Goal: Information Seeking & Learning: Learn about a topic

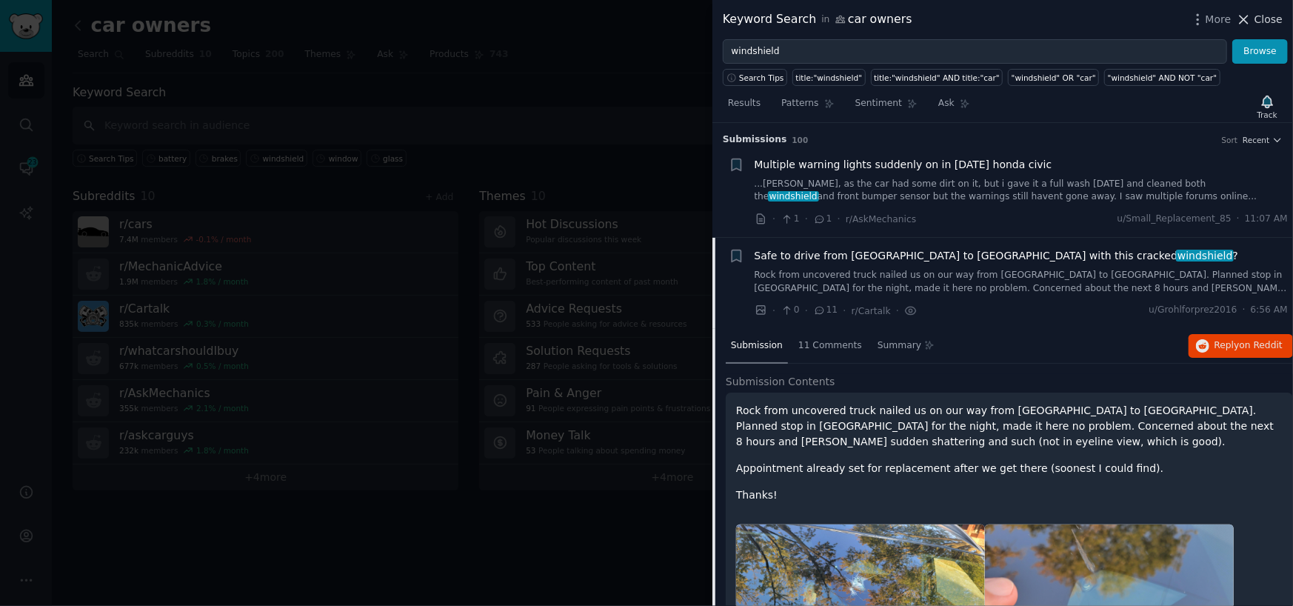
scroll to position [114, 0]
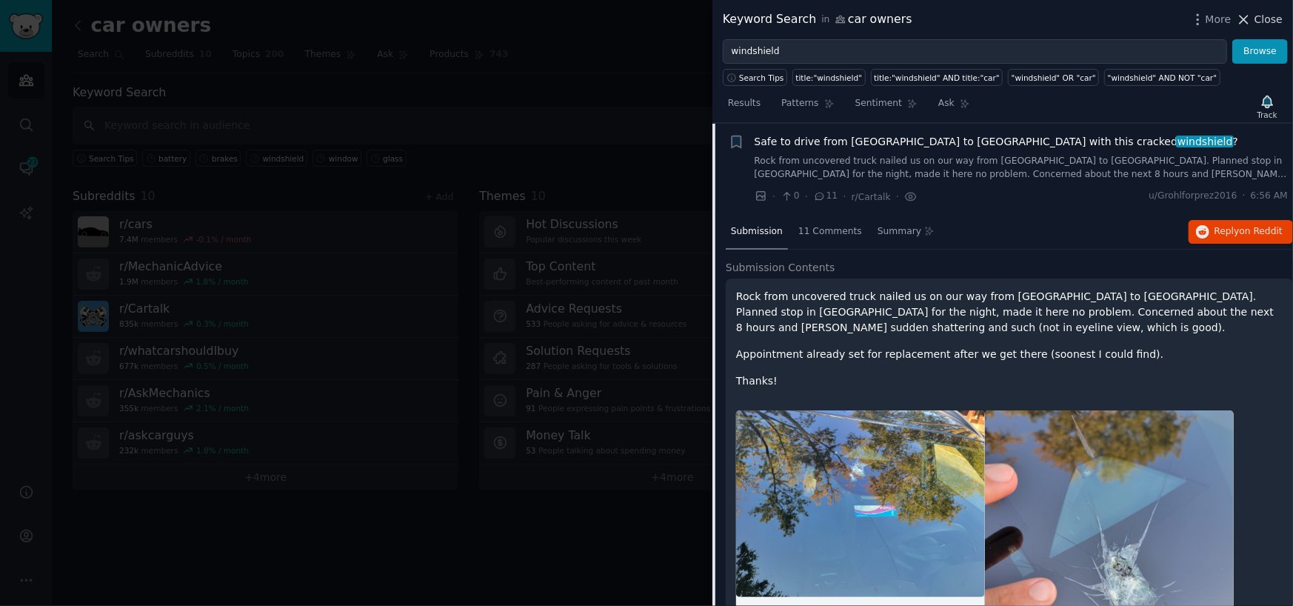
click at [1257, 16] on button "Close" at bounding box center [1259, 20] width 47 height 16
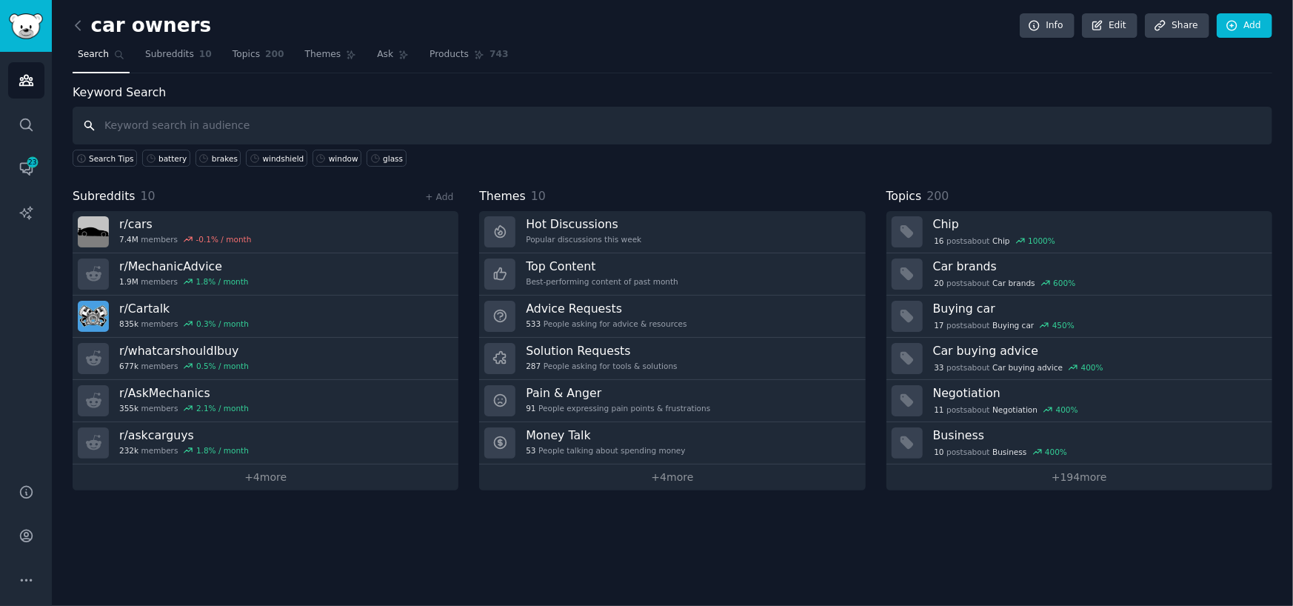
click at [371, 130] on input "text" at bounding box center [672, 126] width 1199 height 38
type input "oil change"
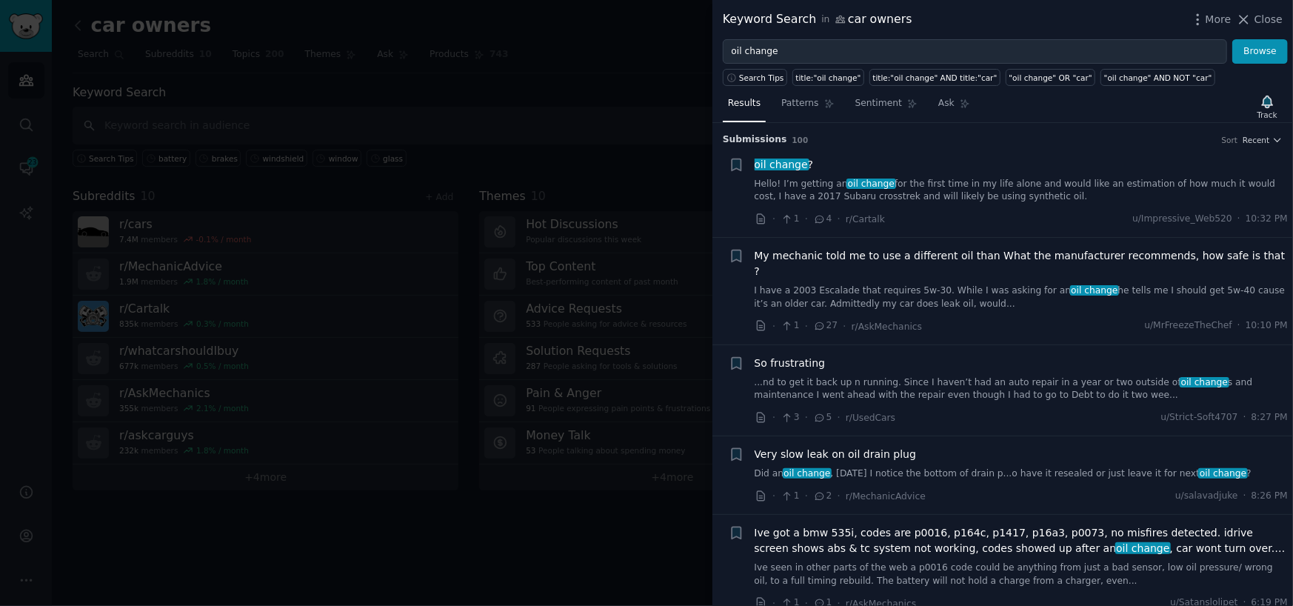
click at [896, 284] on link "I have a 2003 Escalade that requires 5w-30. While I was asking for an oil chang…" at bounding box center [1021, 297] width 534 height 26
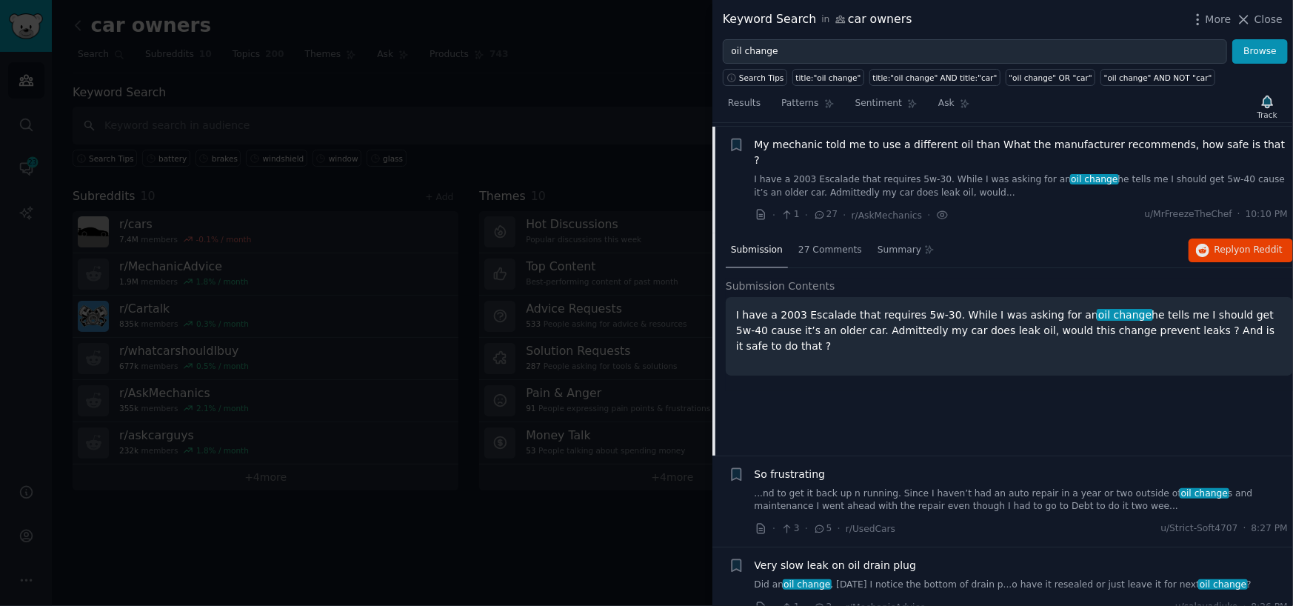
scroll to position [114, 0]
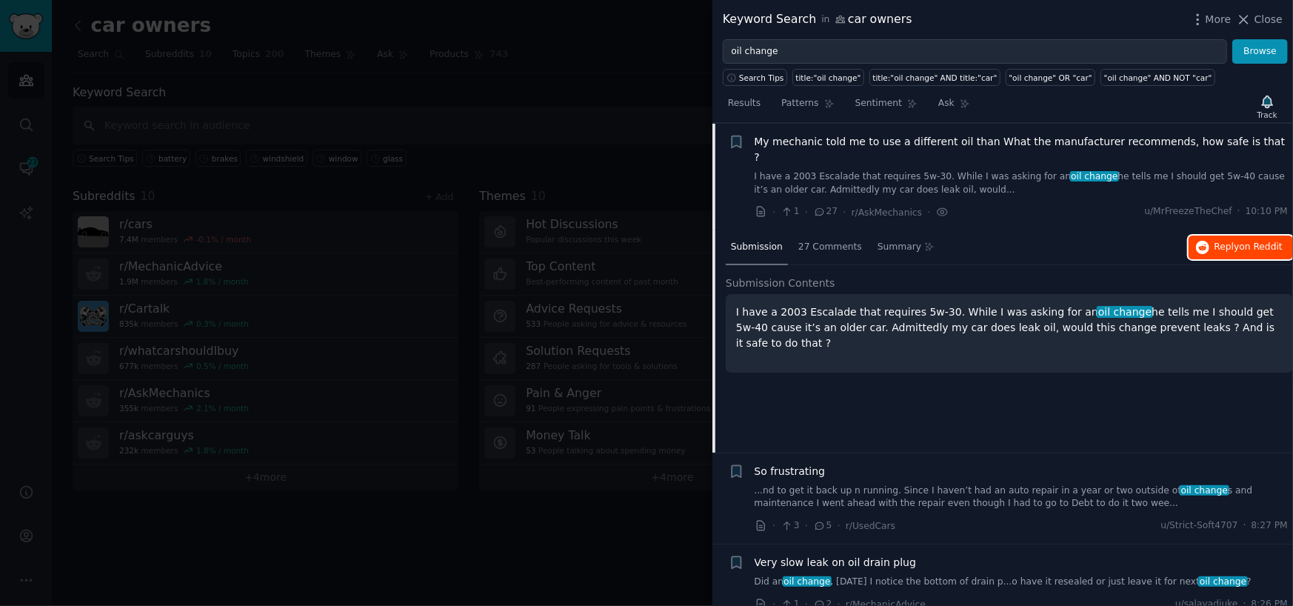
click at [1229, 241] on span "Reply on Reddit" at bounding box center [1248, 247] width 68 height 13
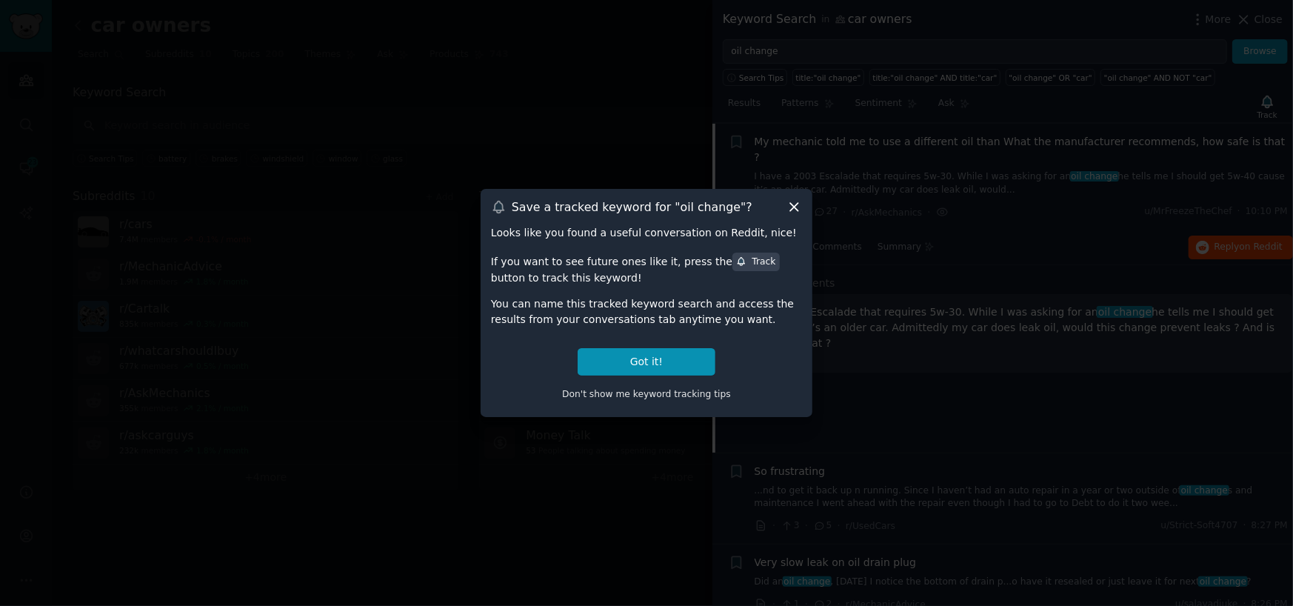
click at [793, 203] on icon at bounding box center [794, 207] width 16 height 16
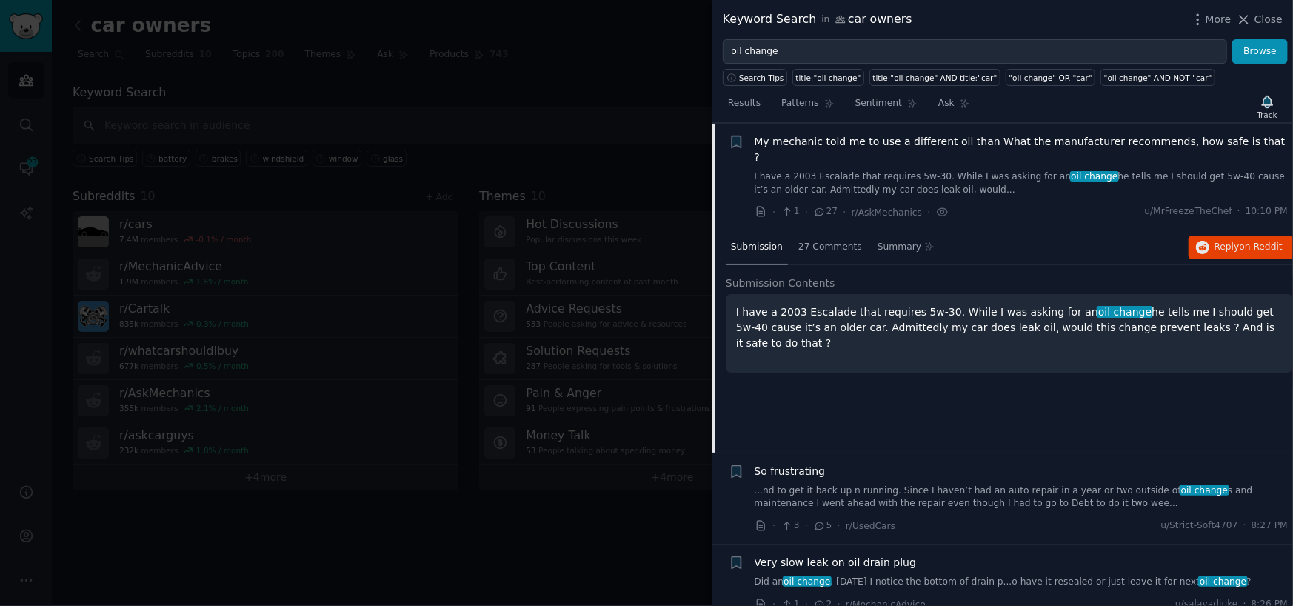
click at [458, 118] on div at bounding box center [646, 303] width 1293 height 606
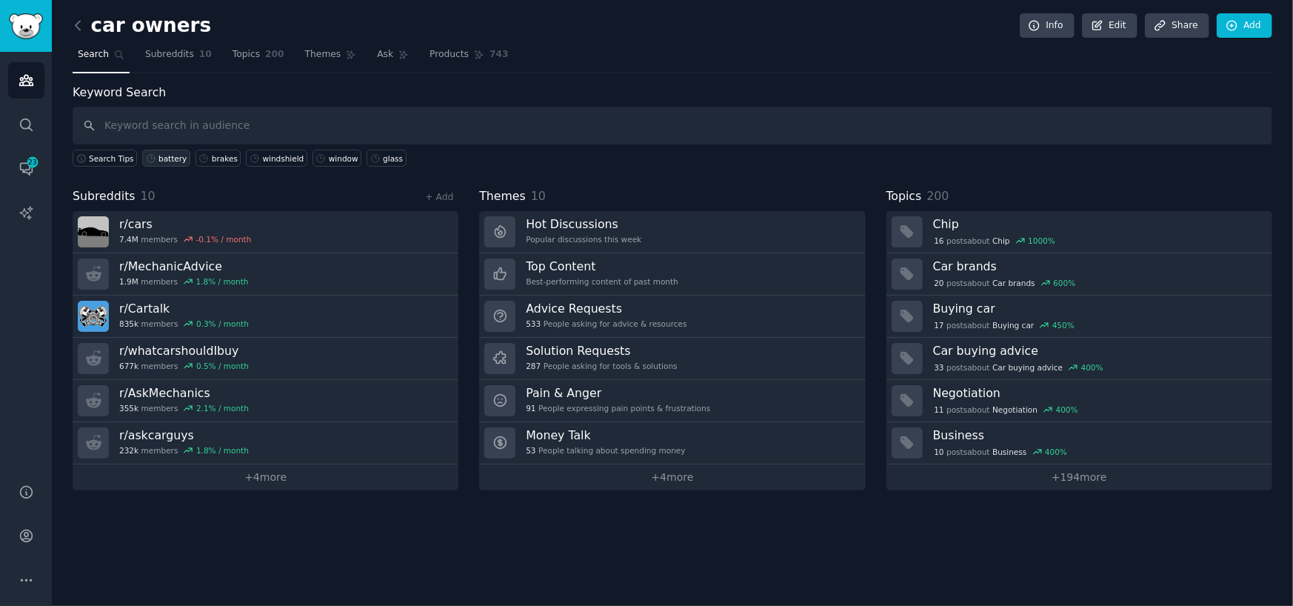
click at [165, 158] on div "battery" at bounding box center [172, 158] width 28 height 10
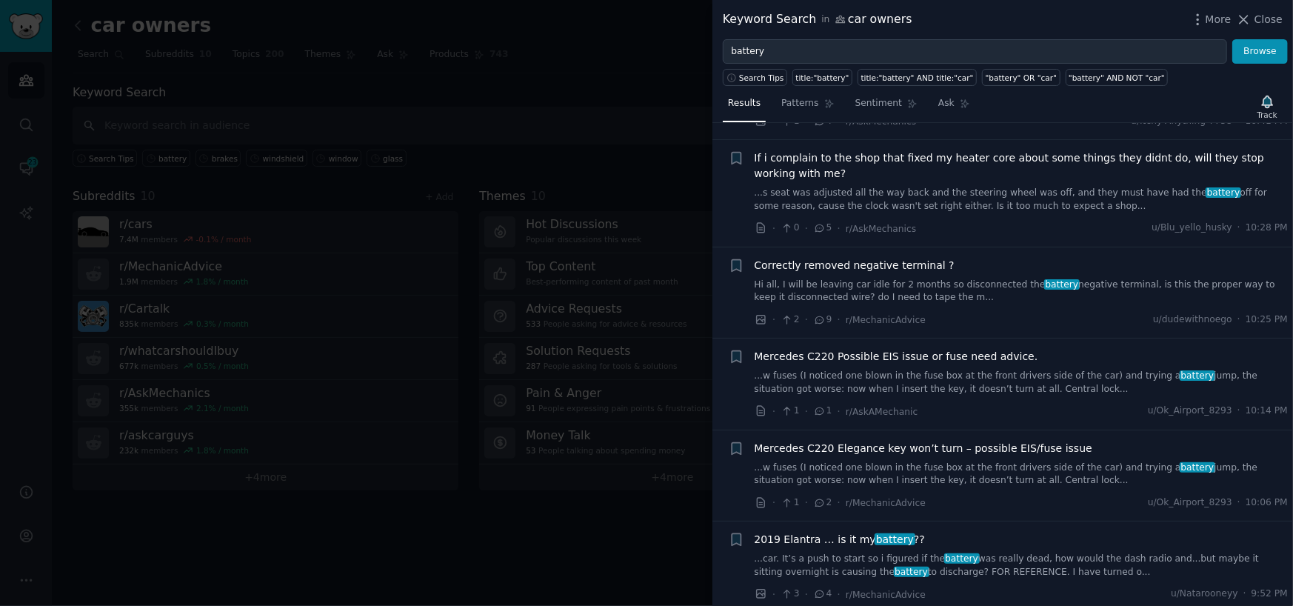
scroll to position [666, 0]
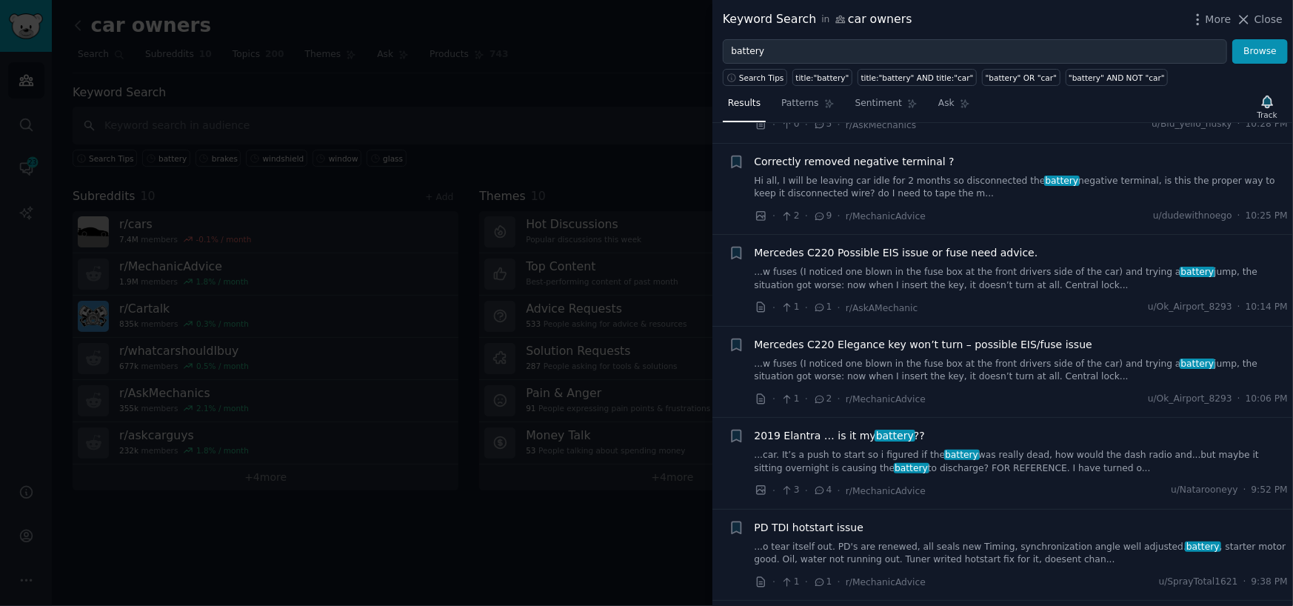
click at [959, 455] on link "...car. It’s a push to start so i figured if the battery was really dead, how w…" at bounding box center [1021, 462] width 534 height 26
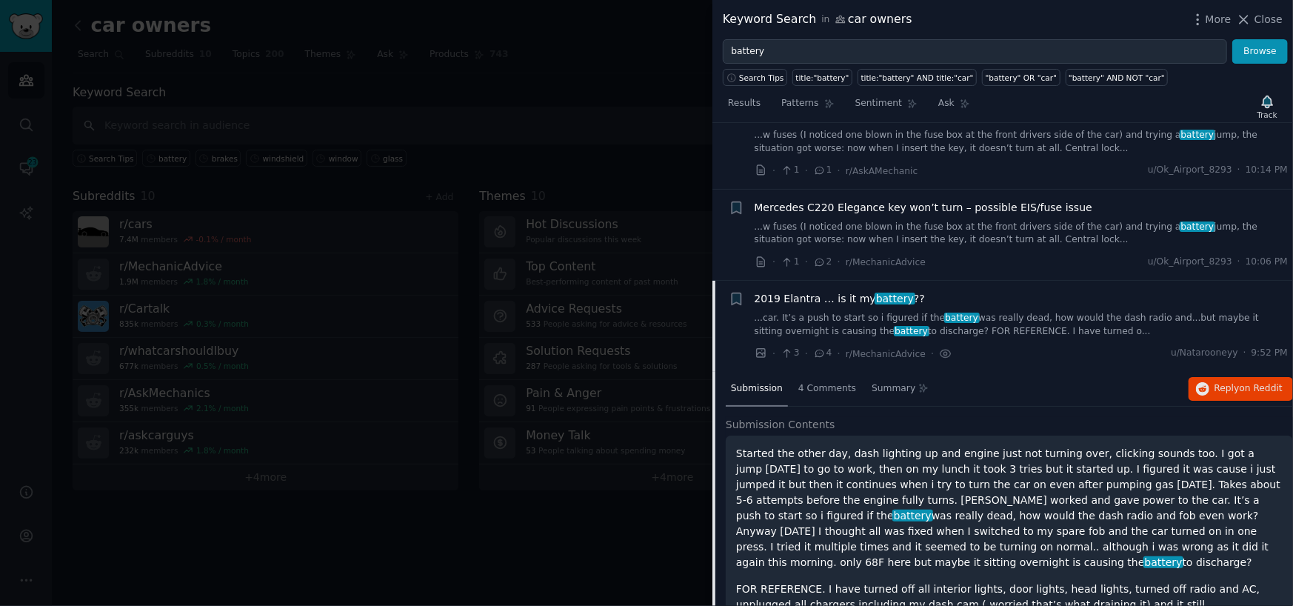
scroll to position [796, 0]
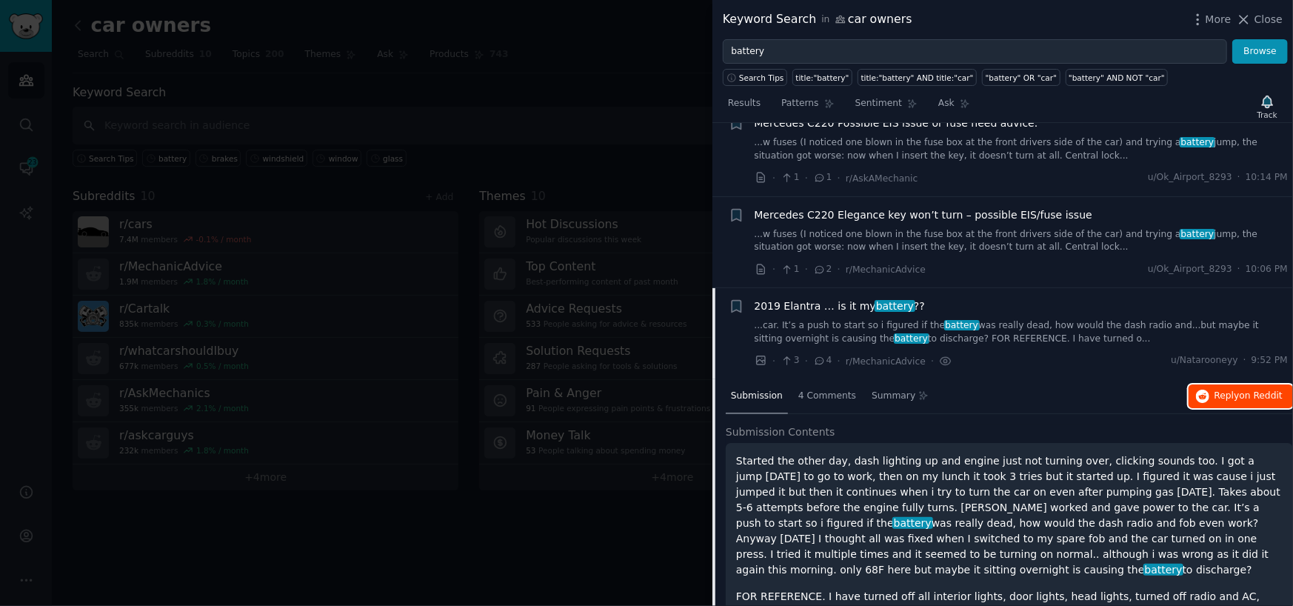
click at [1235, 389] on span "Reply on Reddit" at bounding box center [1248, 395] width 68 height 13
click at [1265, 27] on span "Close" at bounding box center [1268, 20] width 28 height 16
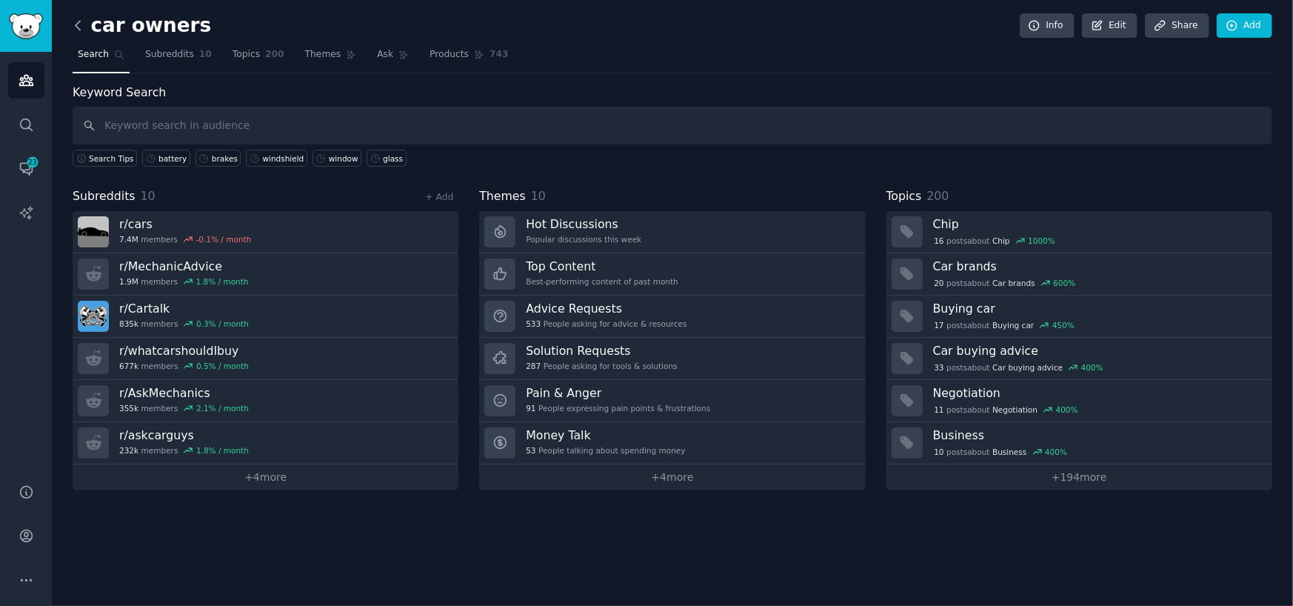
click at [78, 26] on icon at bounding box center [78, 26] width 16 height 16
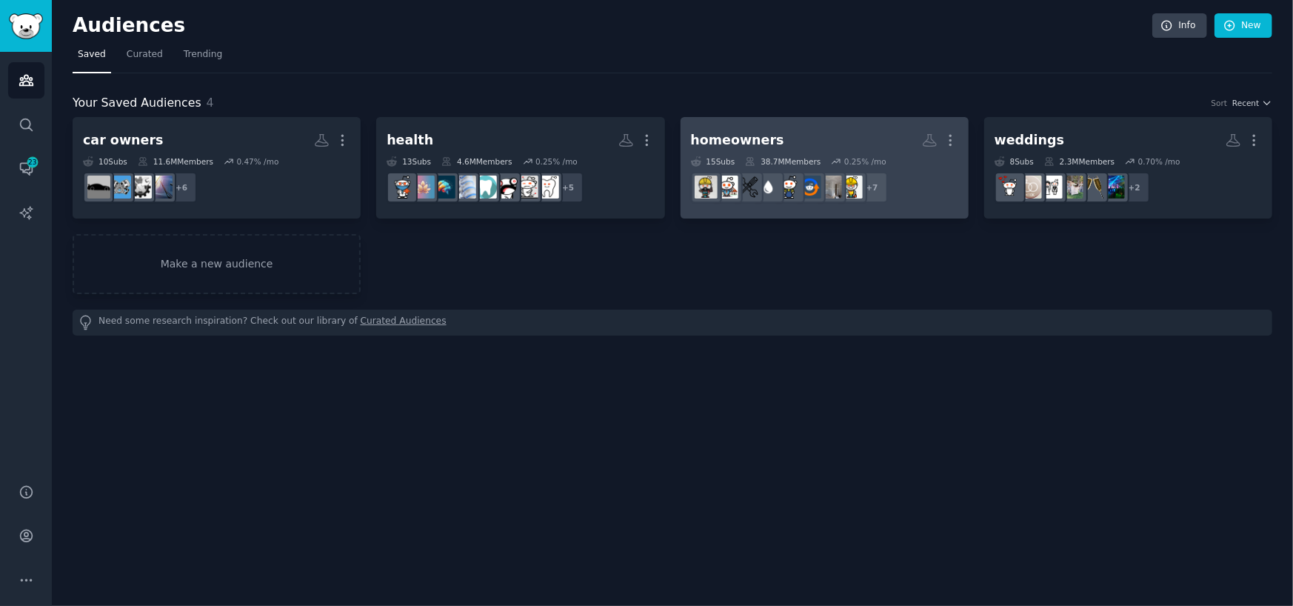
click at [711, 135] on div "homeowners" at bounding box center [737, 140] width 93 height 19
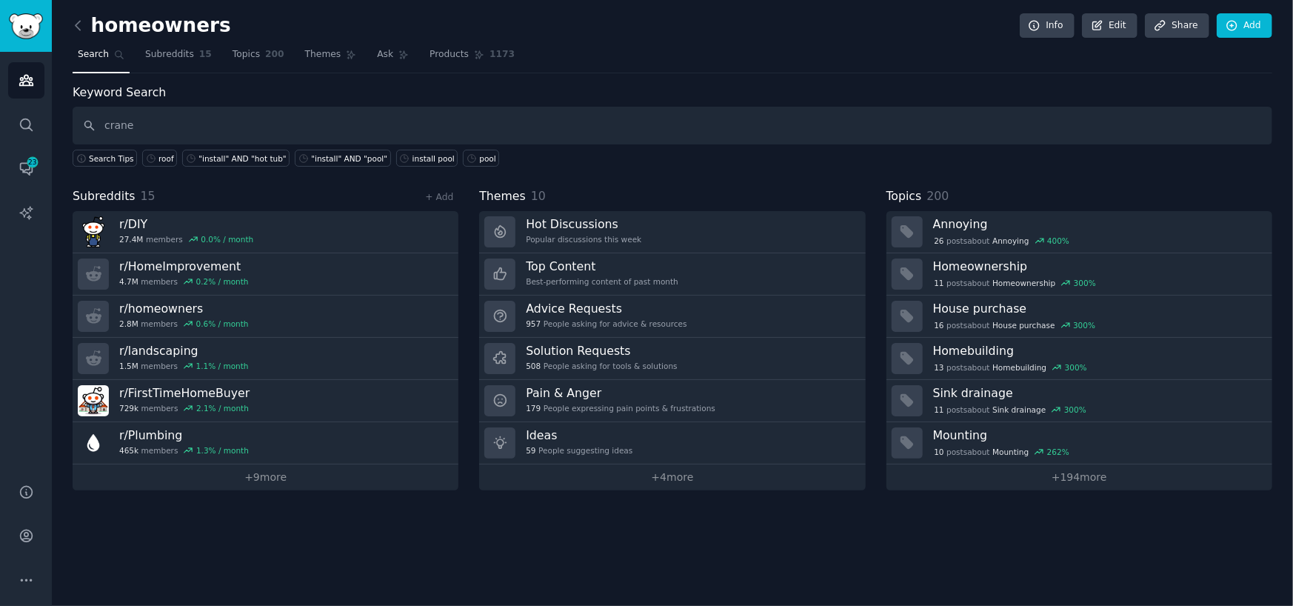
type input "crane"
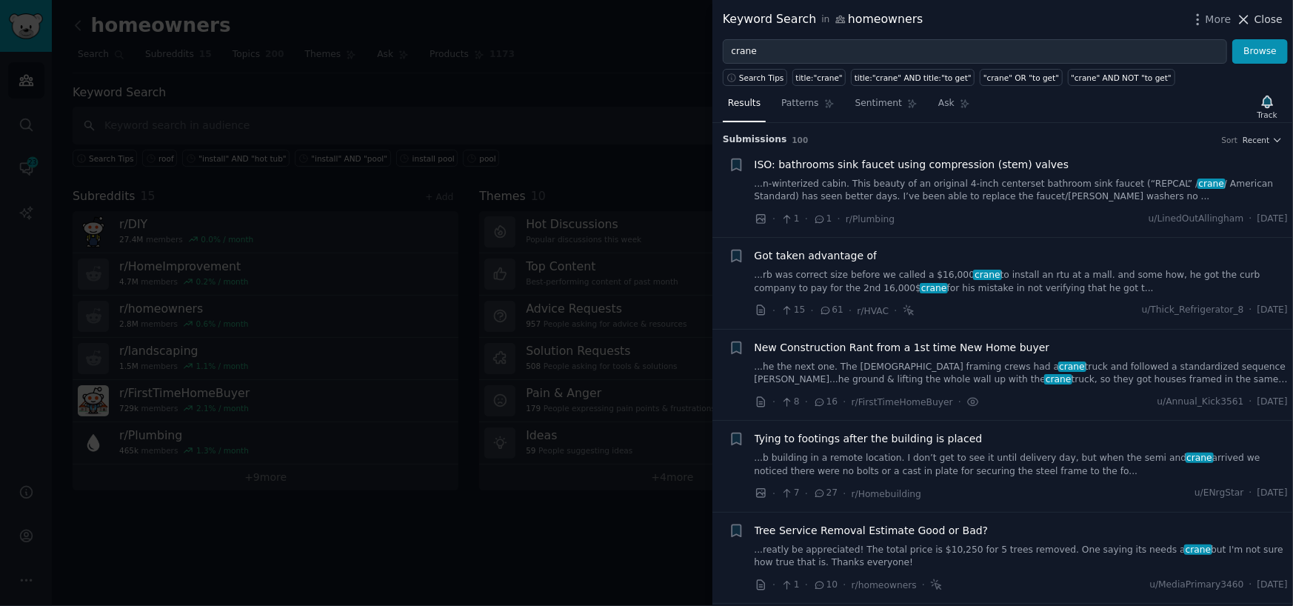
click at [1270, 24] on span "Close" at bounding box center [1268, 20] width 28 height 16
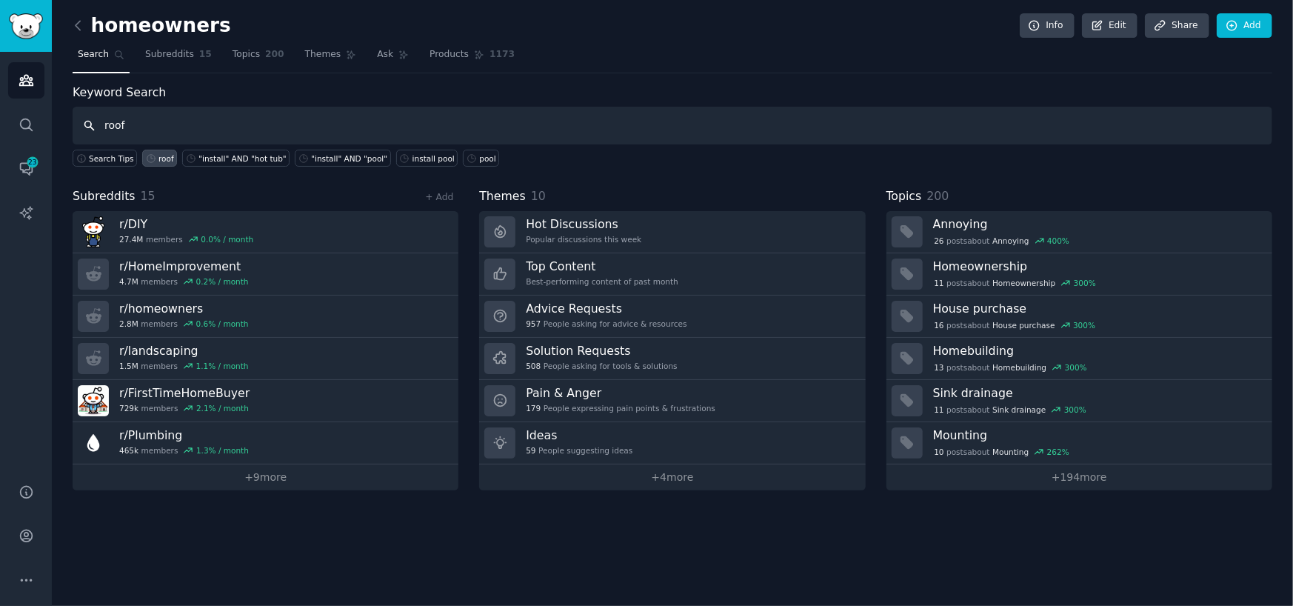
type input "roof"
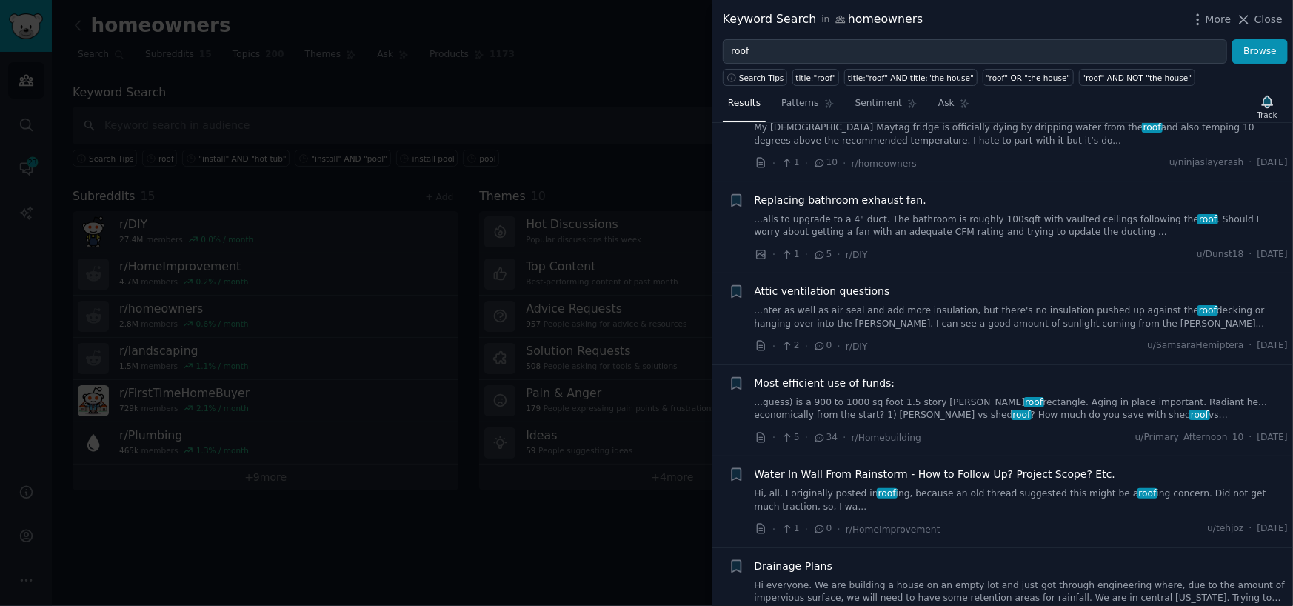
scroll to position [148, 0]
click at [857, 284] on span "Attic ventilation questions" at bounding box center [821, 291] width 135 height 16
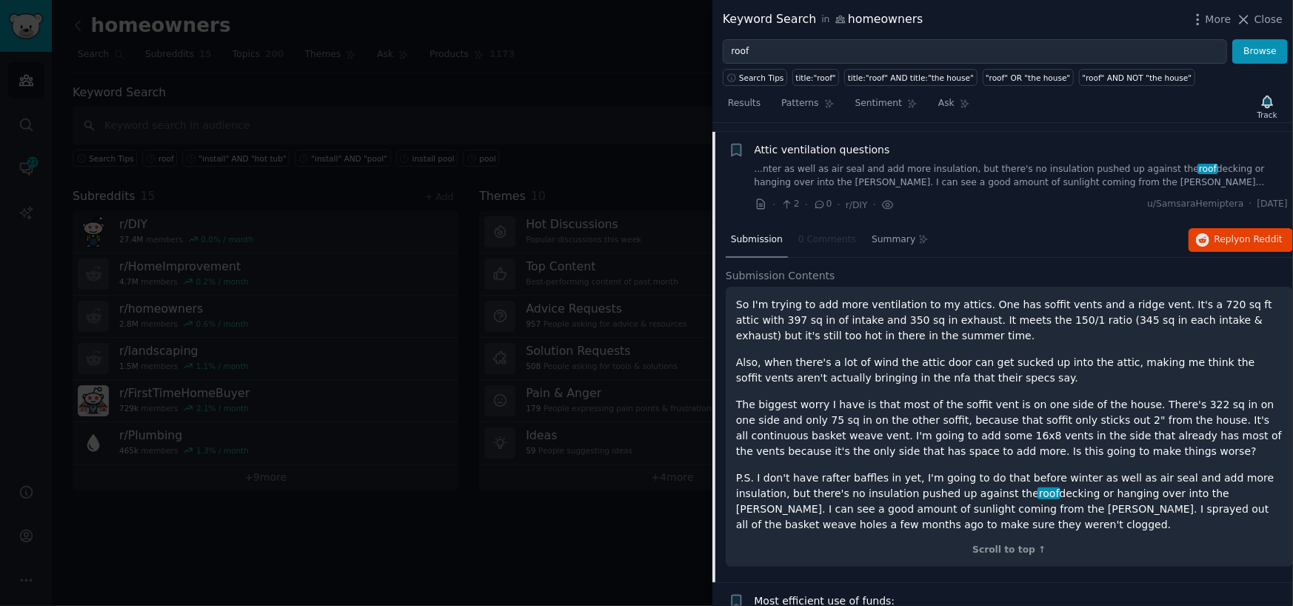
scroll to position [297, 0]
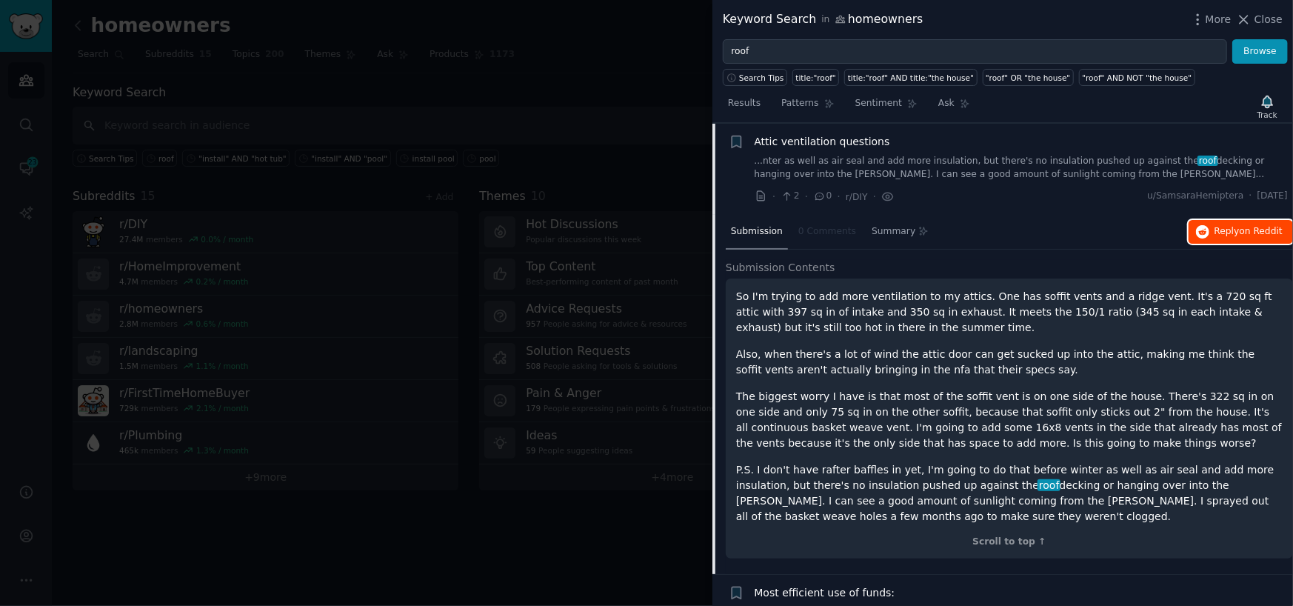
click at [1235, 228] on span "Reply on Reddit" at bounding box center [1248, 231] width 68 height 13
click at [319, 170] on div at bounding box center [646, 303] width 1293 height 606
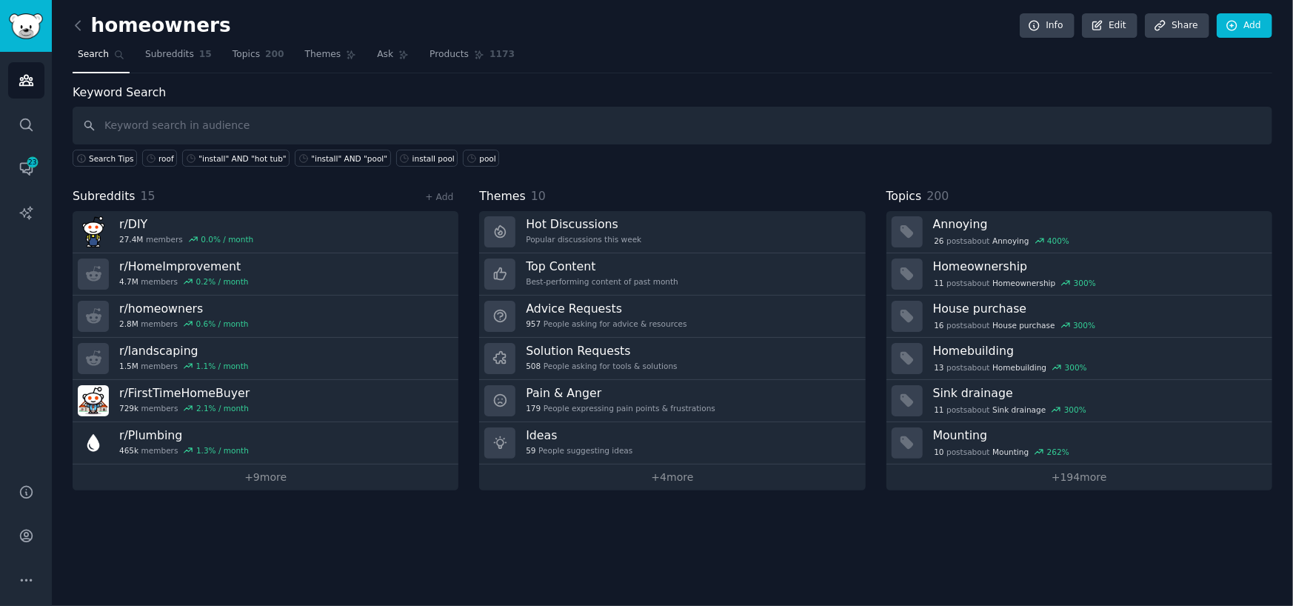
click at [74, 11] on div "homeowners Info Edit Share Add Search Subreddits 15 Topics 200 Themes Ask Produ…" at bounding box center [672, 303] width 1241 height 606
click at [76, 24] on icon at bounding box center [78, 26] width 16 height 16
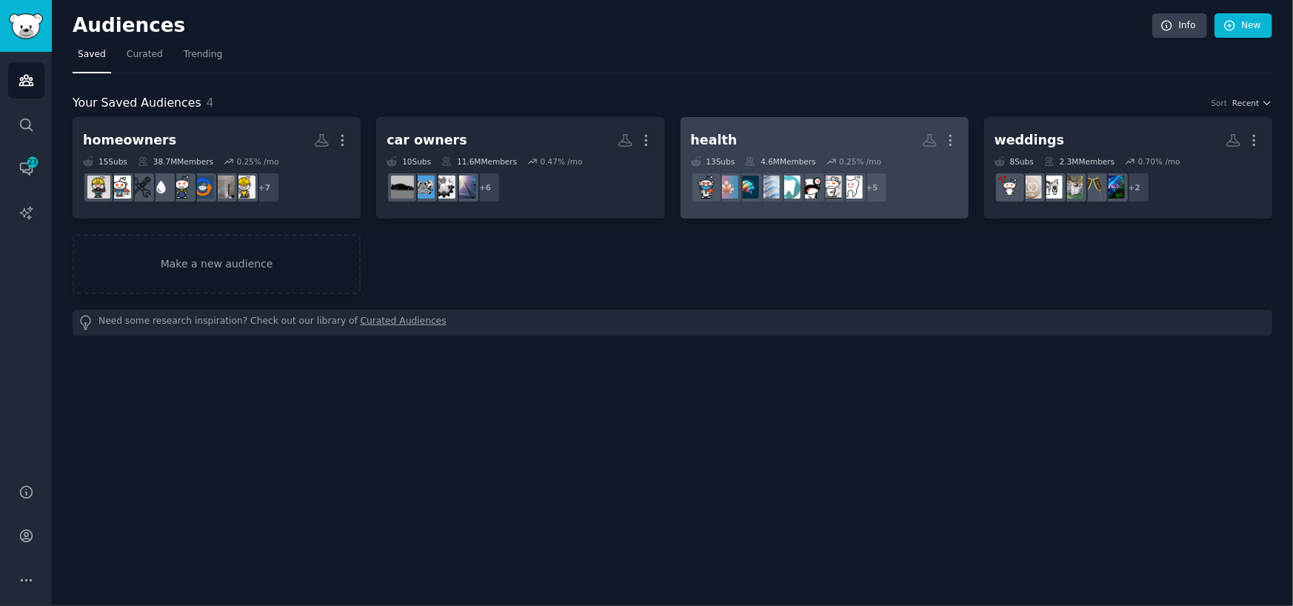
click at [771, 142] on h2 "health More" at bounding box center [824, 140] width 267 height 26
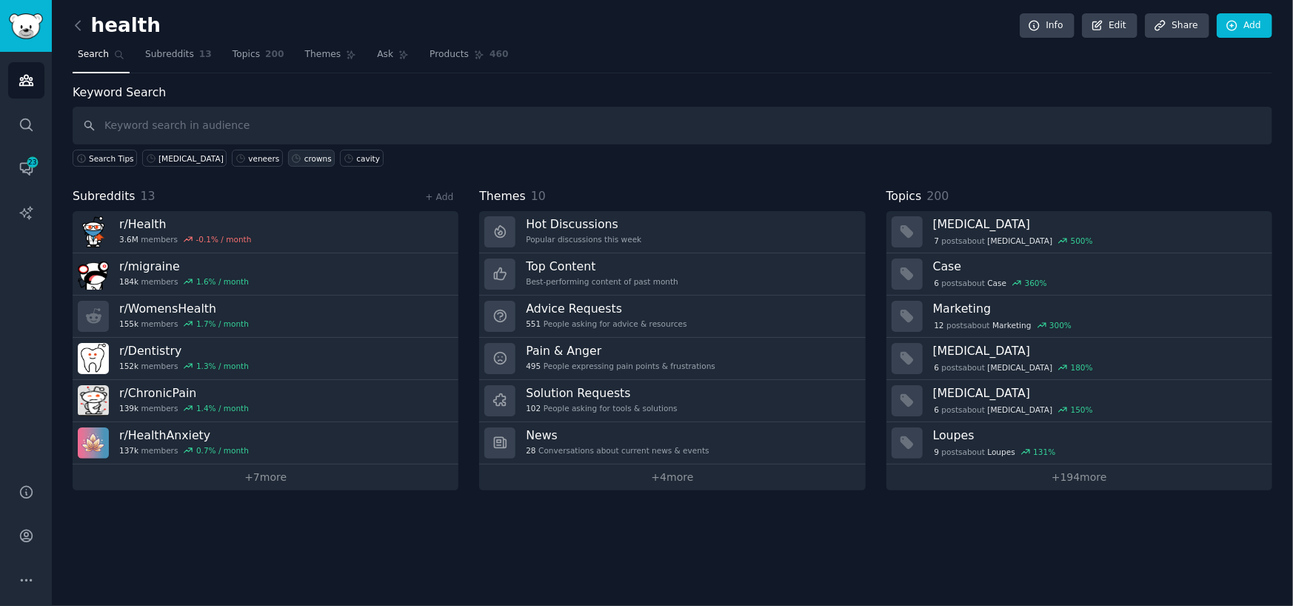
click at [304, 155] on div "crowns" at bounding box center [317, 158] width 27 height 10
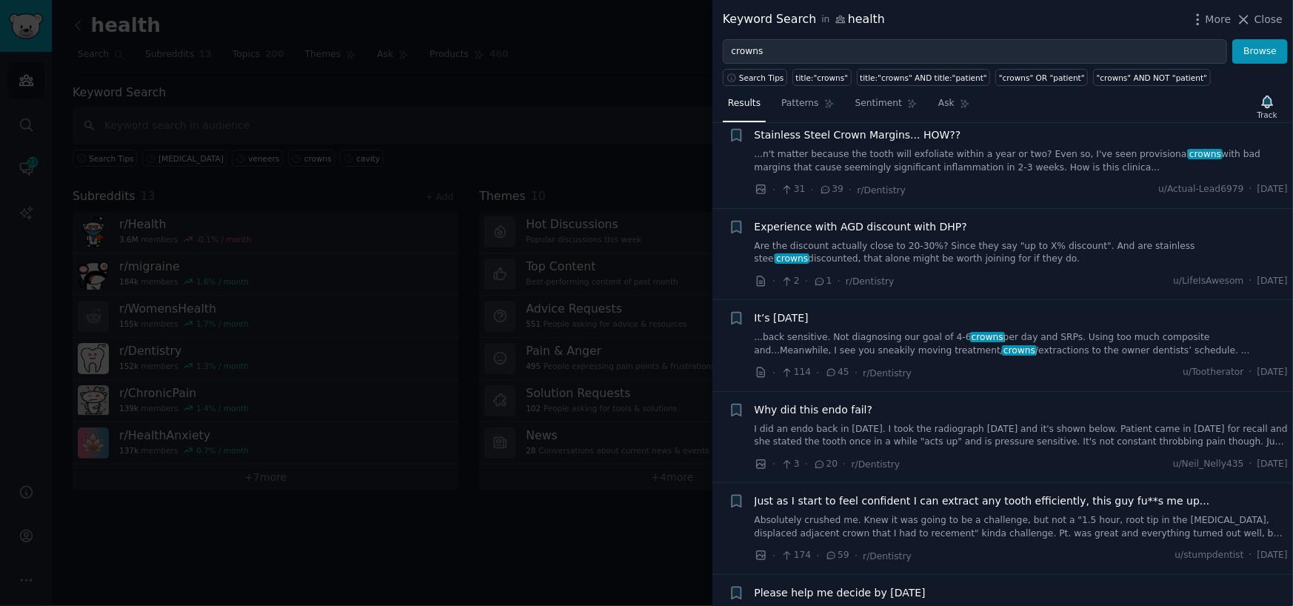
scroll to position [1333, 0]
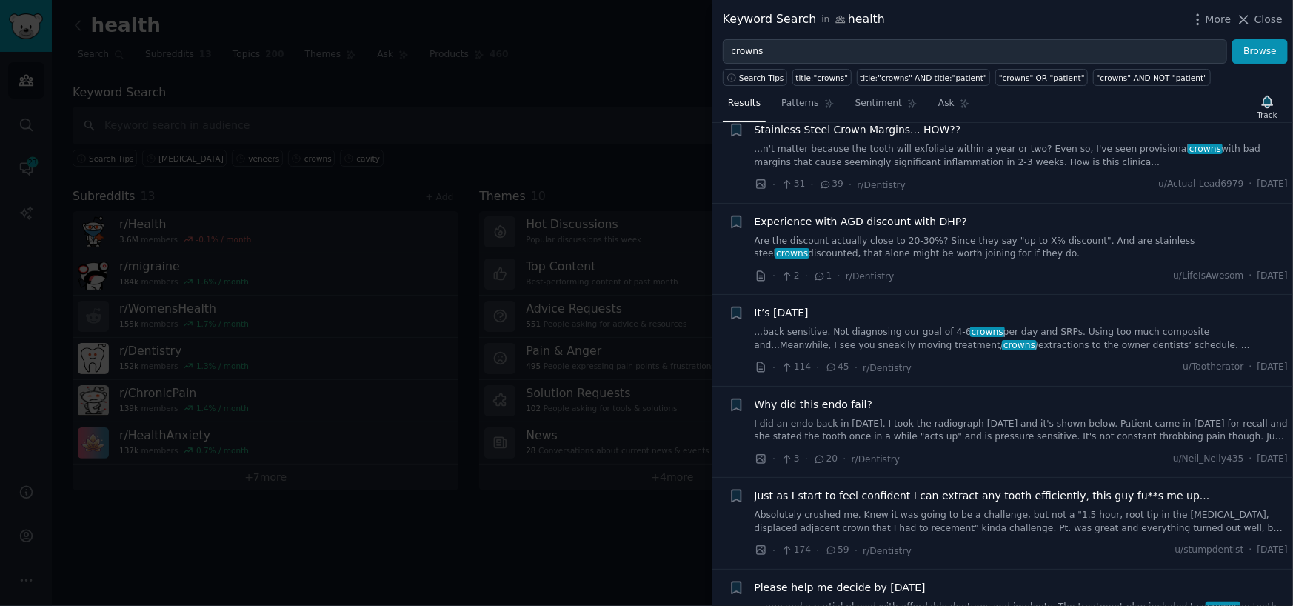
click at [543, 138] on div at bounding box center [646, 303] width 1293 height 606
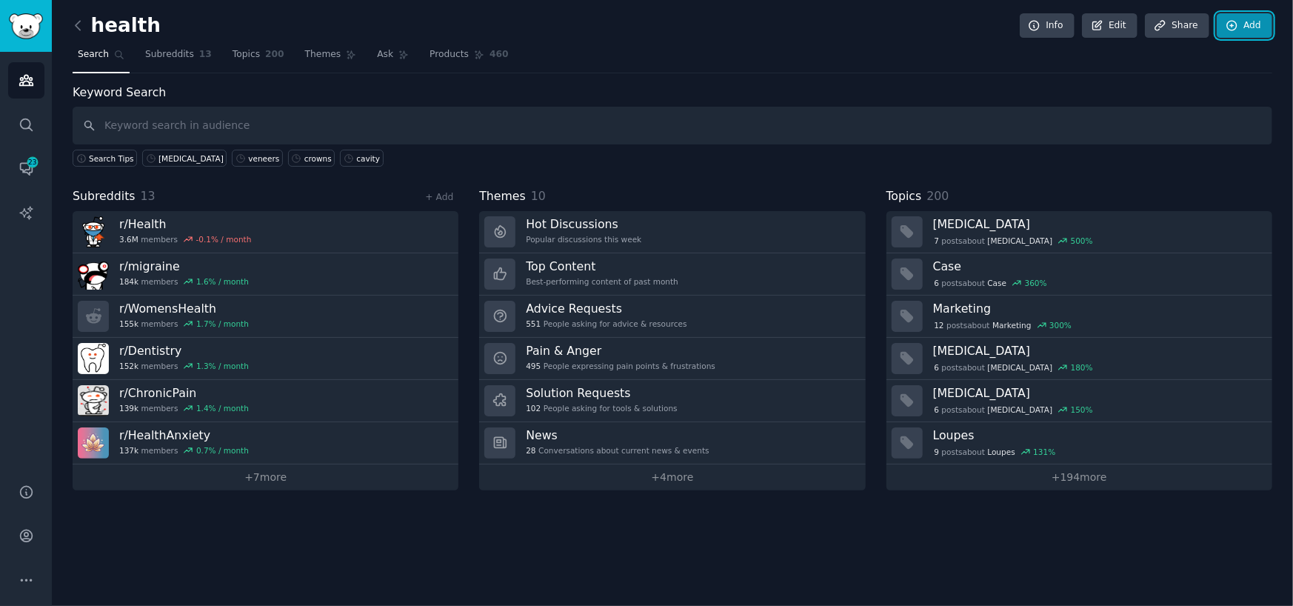
click at [1247, 24] on link "Add" at bounding box center [1244, 25] width 56 height 25
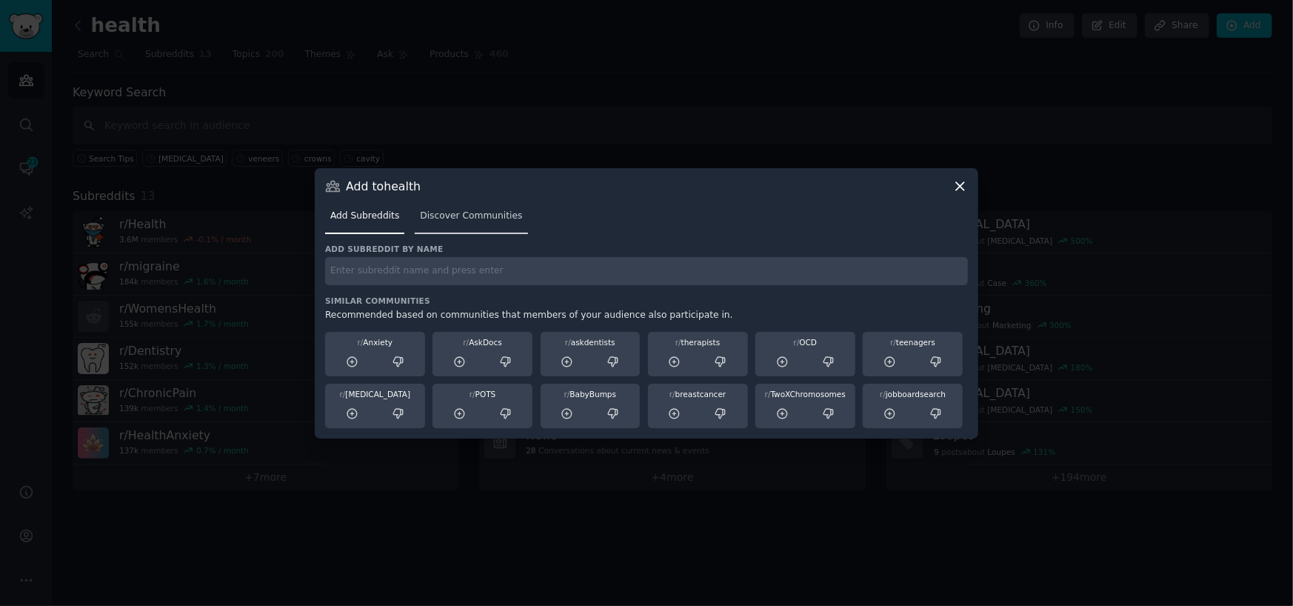
click at [492, 207] on link "Discover Communities" at bounding box center [471, 219] width 113 height 30
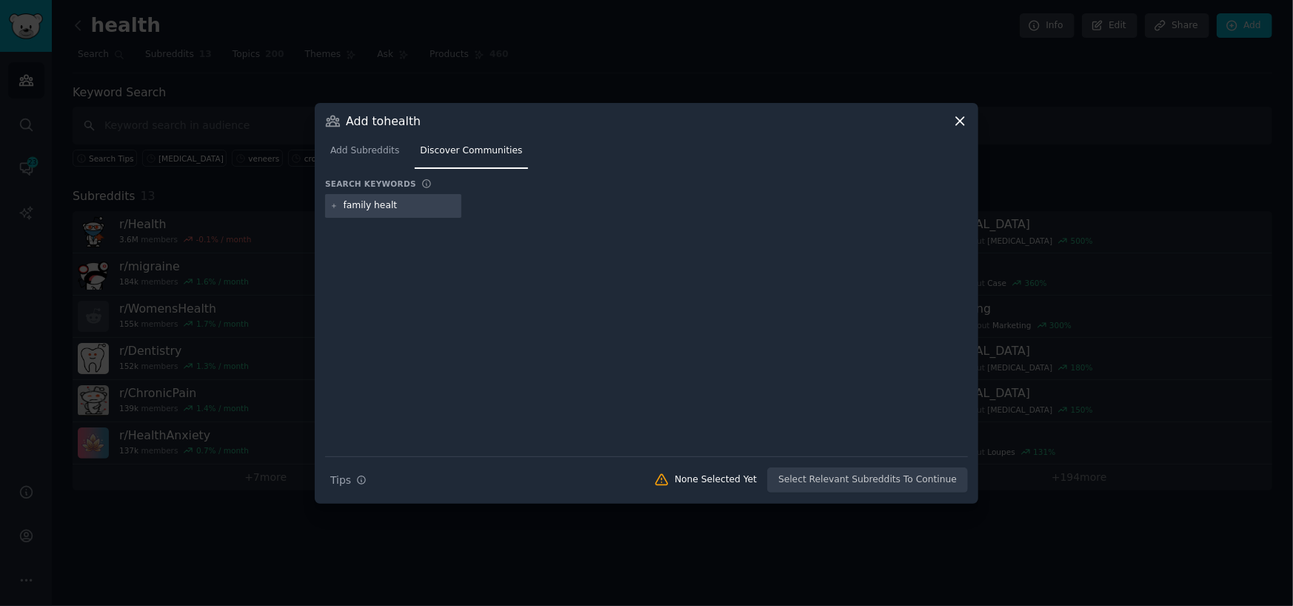
type input "family health"
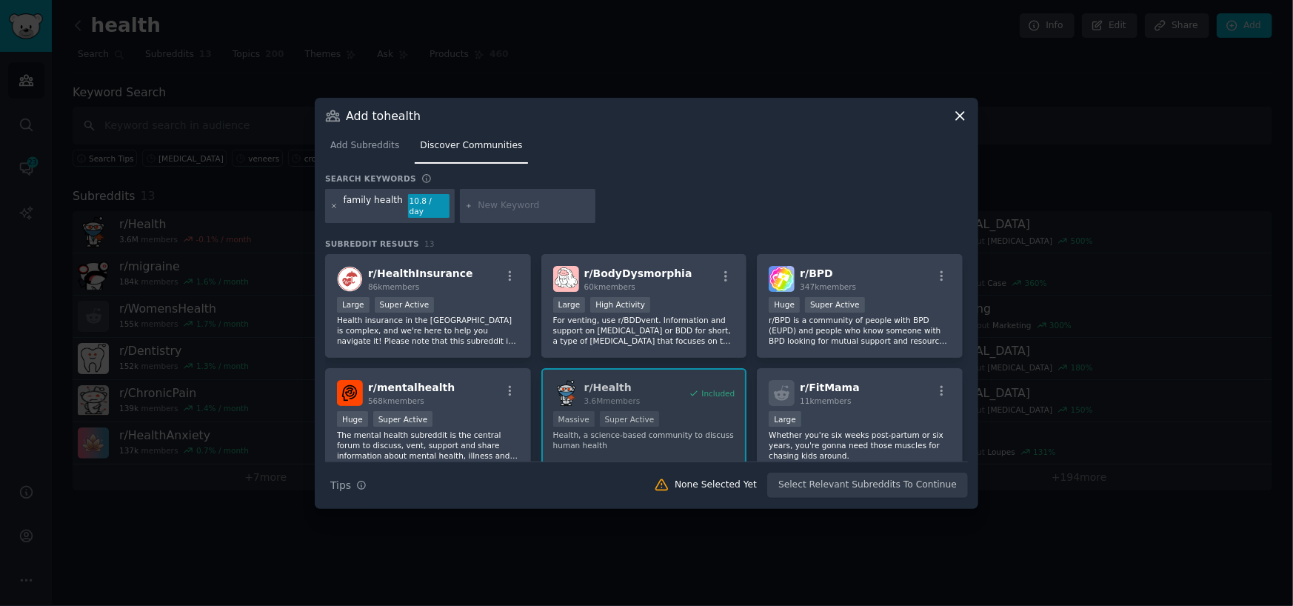
click at [333, 206] on icon at bounding box center [334, 206] width 8 height 8
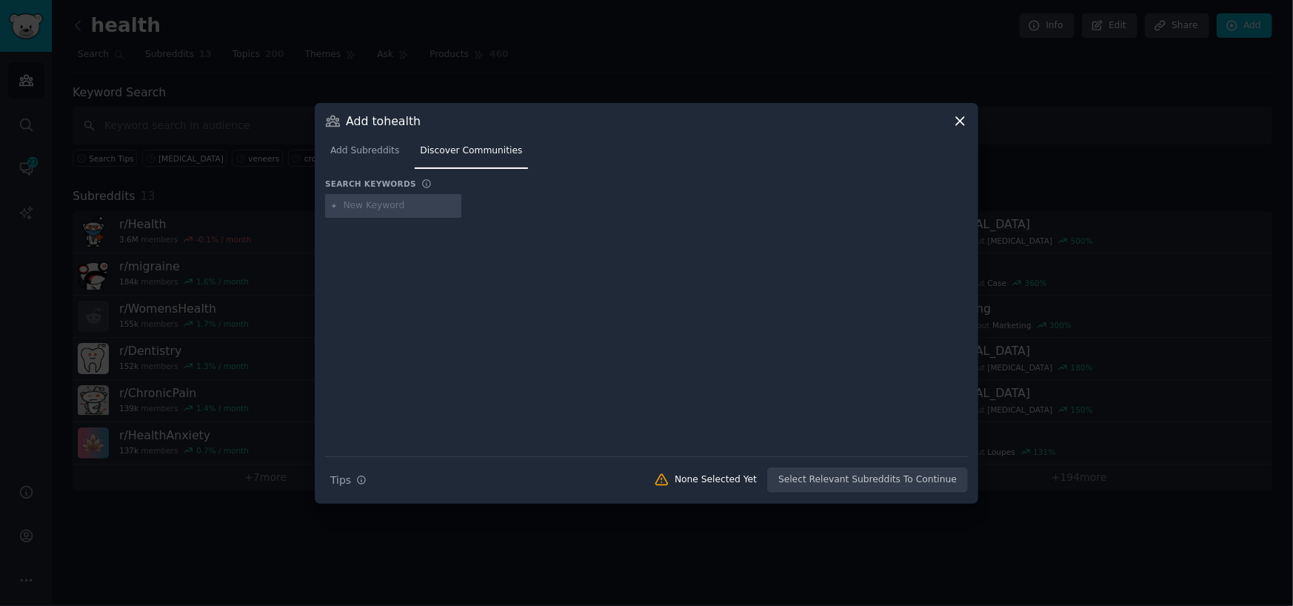
click at [350, 207] on input "text" at bounding box center [400, 205] width 113 height 13
type input "family"
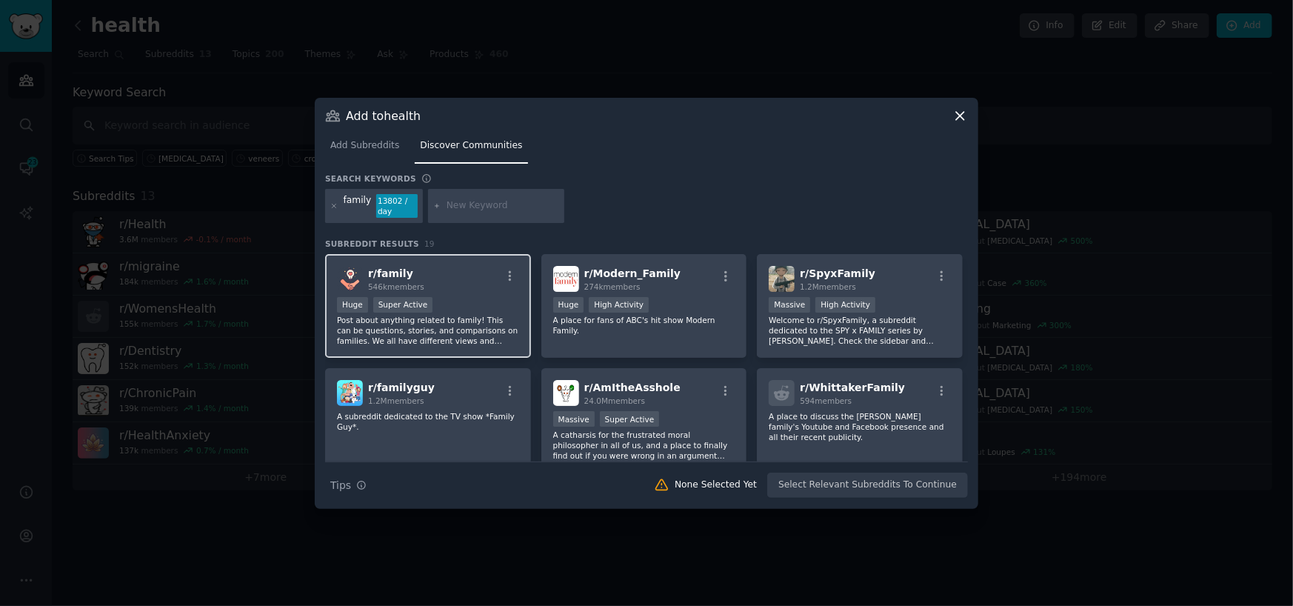
click at [460, 297] on div "Huge Super Active" at bounding box center [428, 306] width 182 height 19
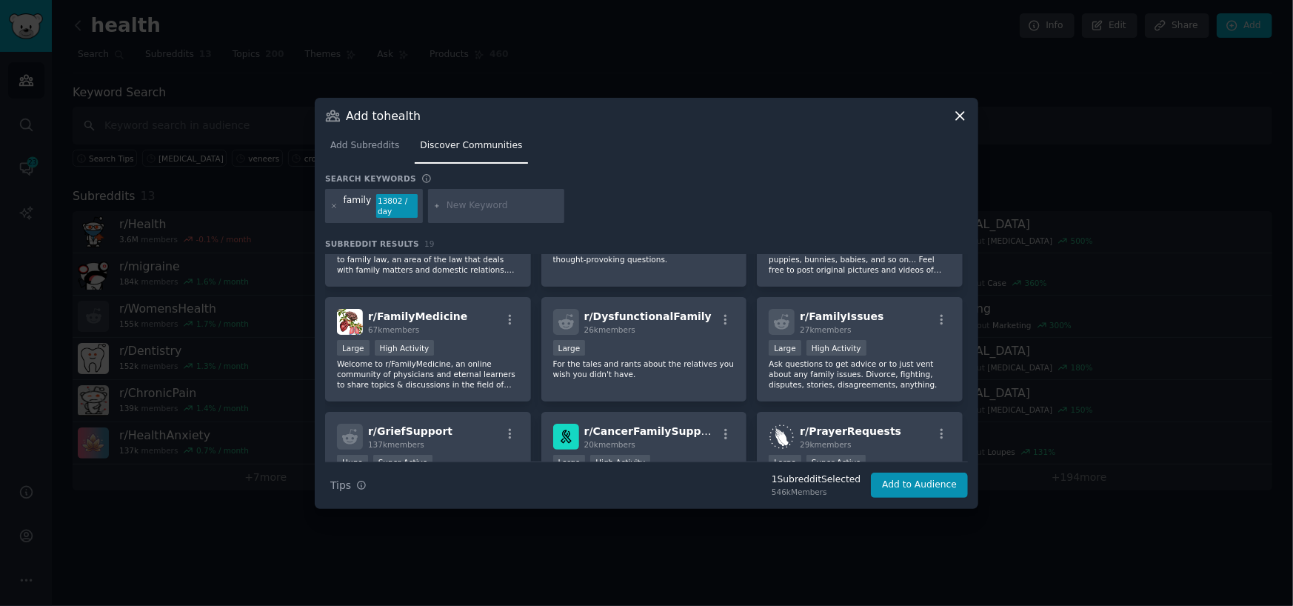
scroll to position [296, 0]
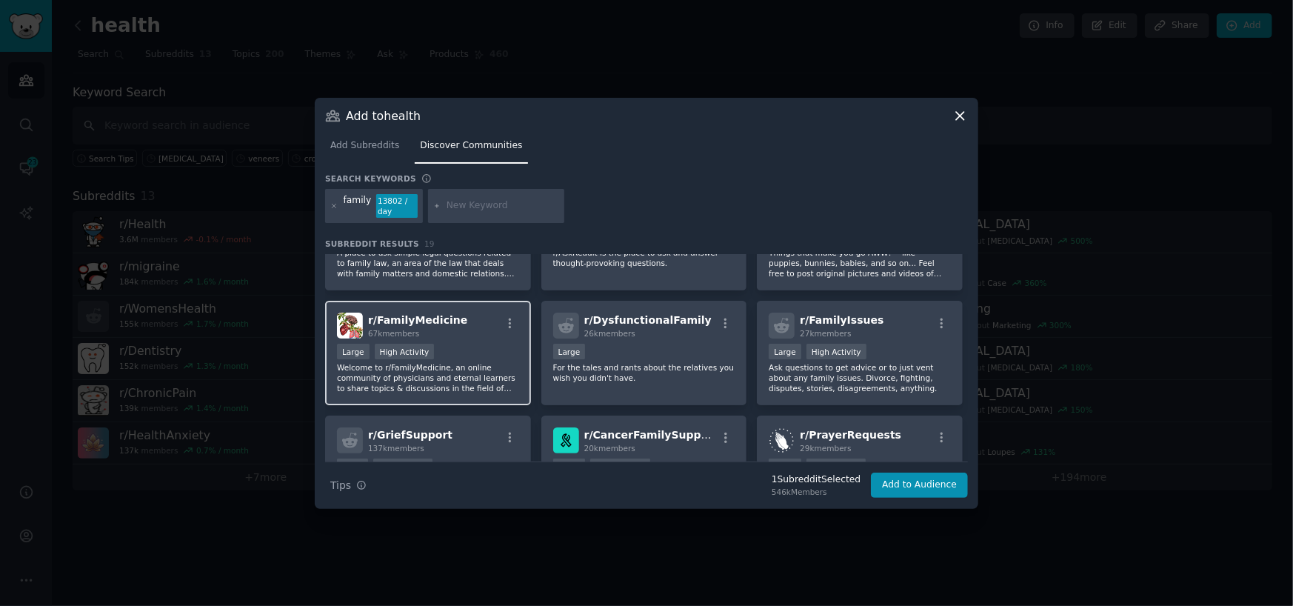
click at [506, 362] on p "Welcome to r/FamilyMedicine, an online community of physicians and eternal lear…" at bounding box center [428, 377] width 182 height 31
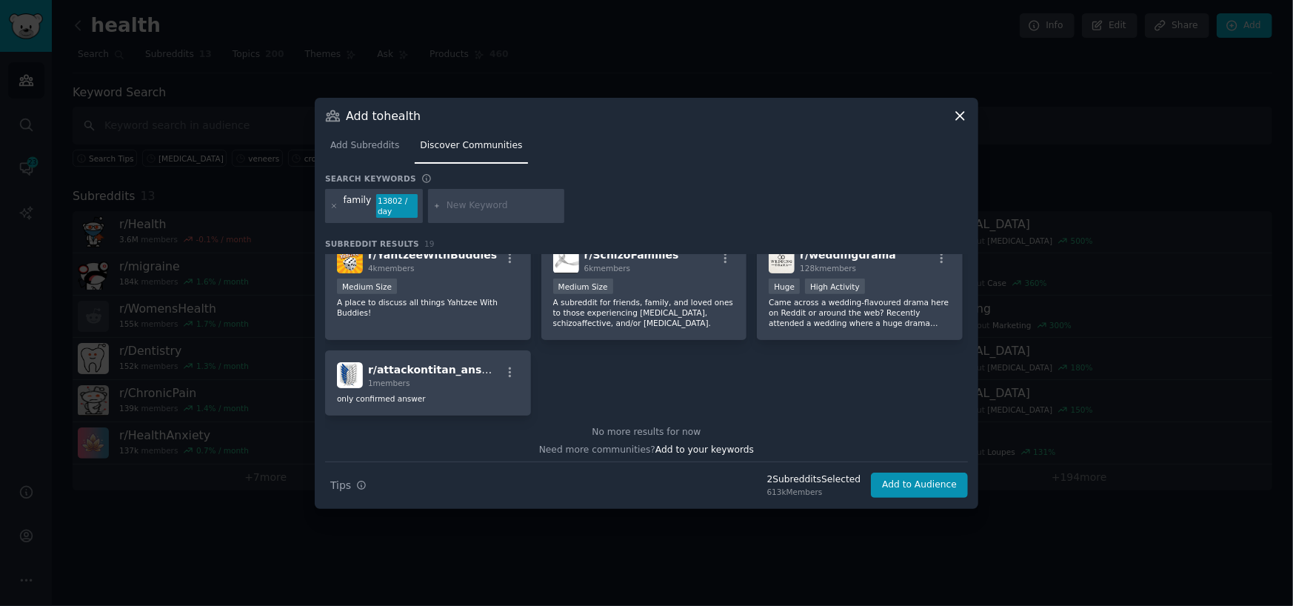
scroll to position [592, 0]
click at [939, 487] on button "Add to Audience" at bounding box center [919, 484] width 97 height 25
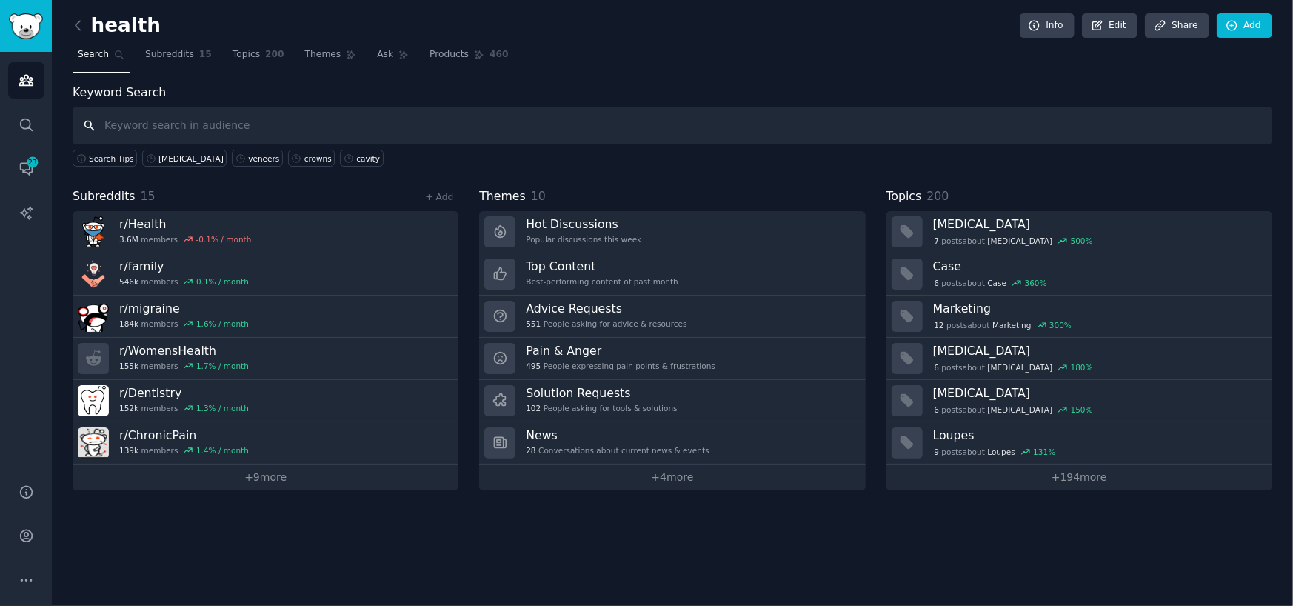
click at [601, 143] on input "text" at bounding box center [672, 126] width 1199 height 38
click at [356, 162] on div "cavity" at bounding box center [368, 158] width 24 height 10
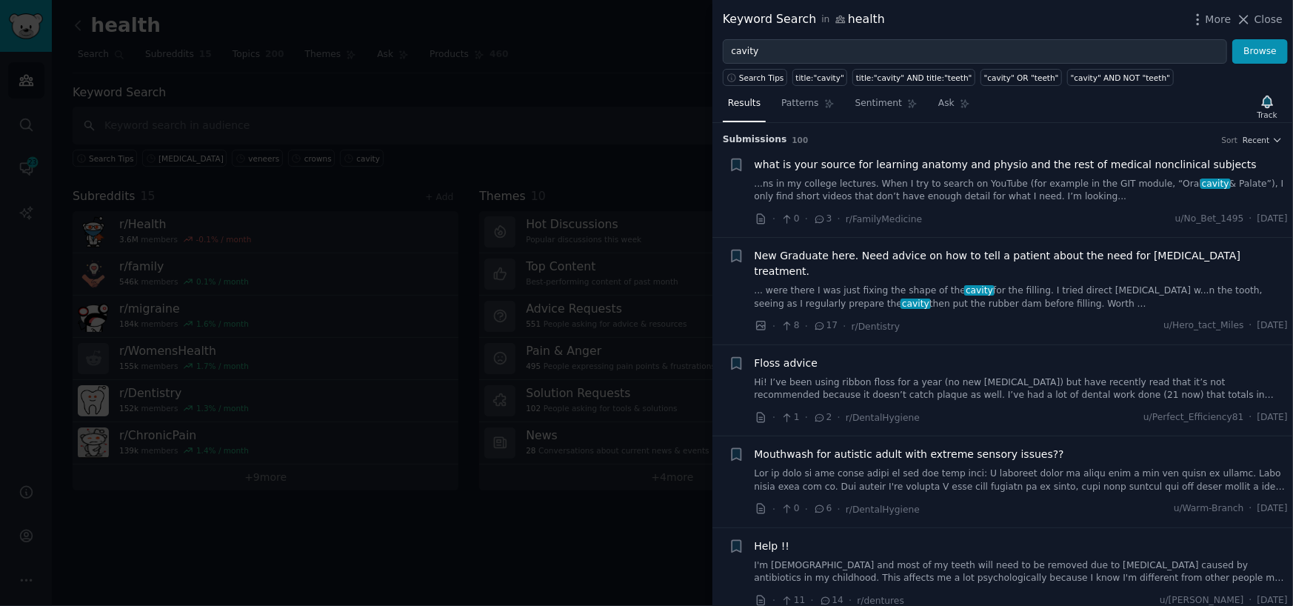
click at [925, 559] on link "I'm [DEMOGRAPHIC_DATA] and most of my teeth will need to be removed due to [MED…" at bounding box center [1021, 572] width 534 height 26
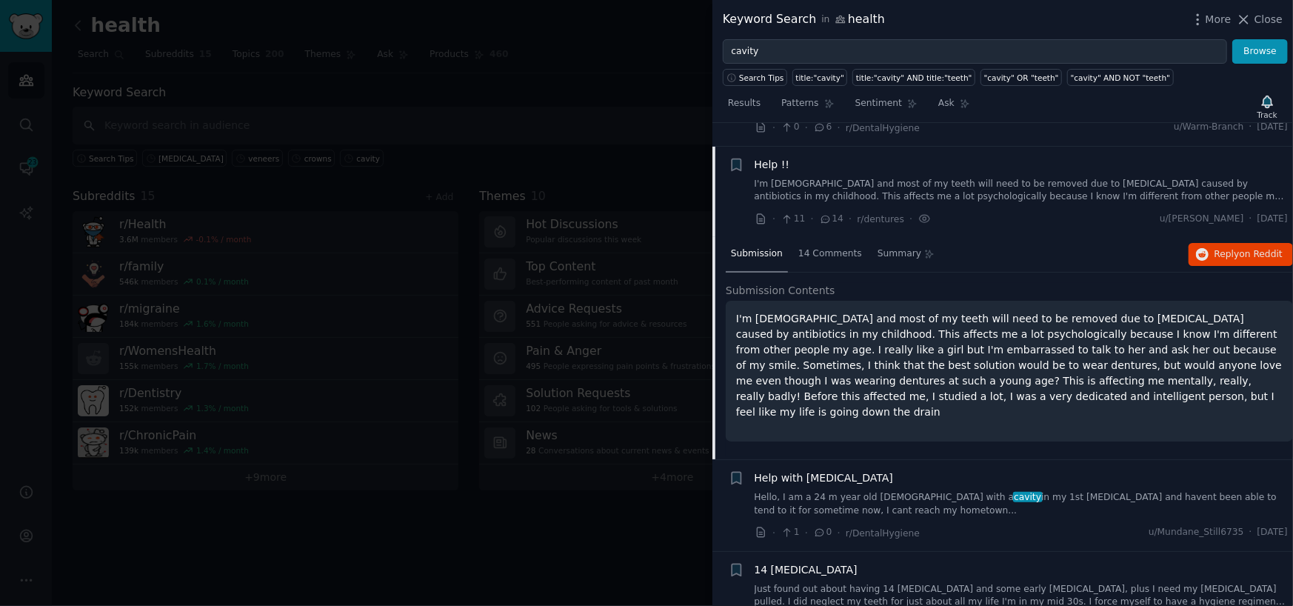
scroll to position [389, 0]
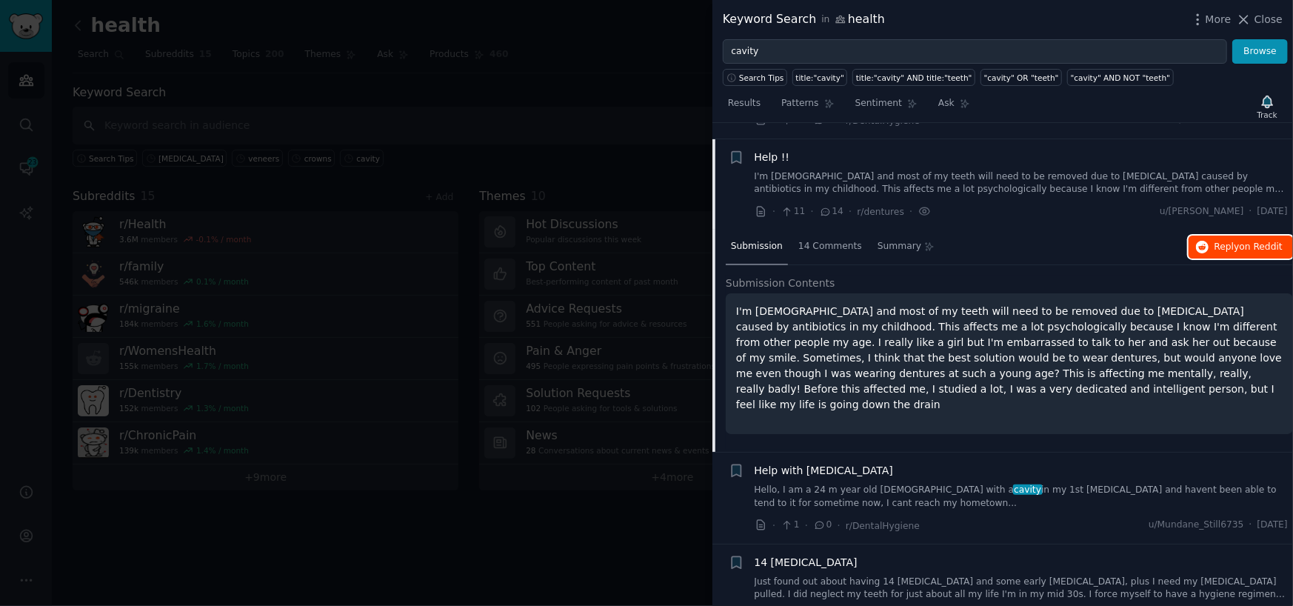
click at [1214, 241] on span "Reply on Reddit" at bounding box center [1248, 247] width 68 height 13
click at [952, 497] on div "Help with [MEDICAL_DATA] Hello, I am a 24 m year old [DEMOGRAPHIC_DATA] with a …" at bounding box center [1021, 498] width 534 height 70
click at [948, 483] on link "Hello, I am a 24 m year old [DEMOGRAPHIC_DATA] with a cavity in my 1st [MEDICAL…" at bounding box center [1021, 496] width 534 height 26
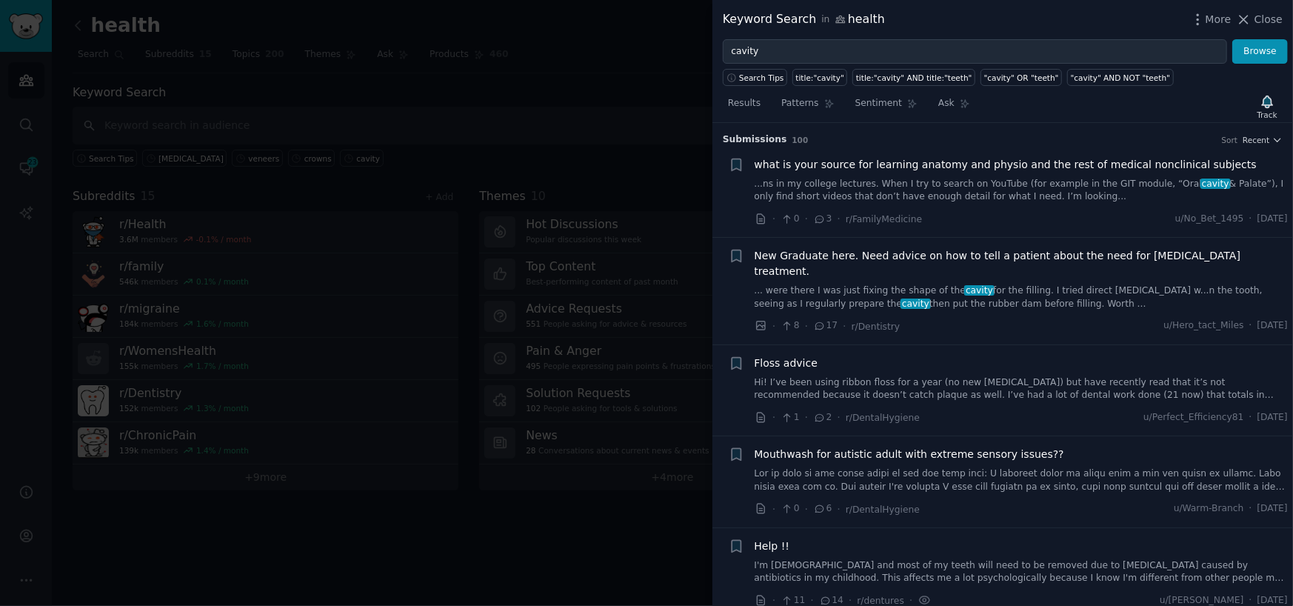
click at [577, 53] on div at bounding box center [646, 303] width 1293 height 606
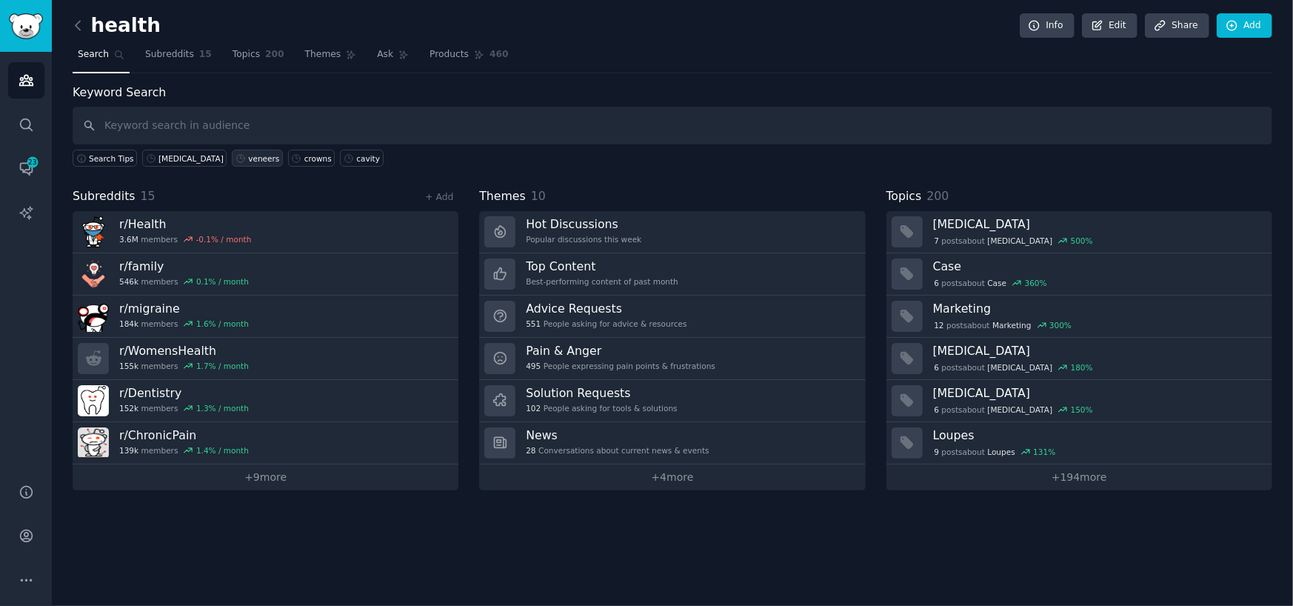
click at [248, 160] on div "veneers" at bounding box center [263, 158] width 31 height 10
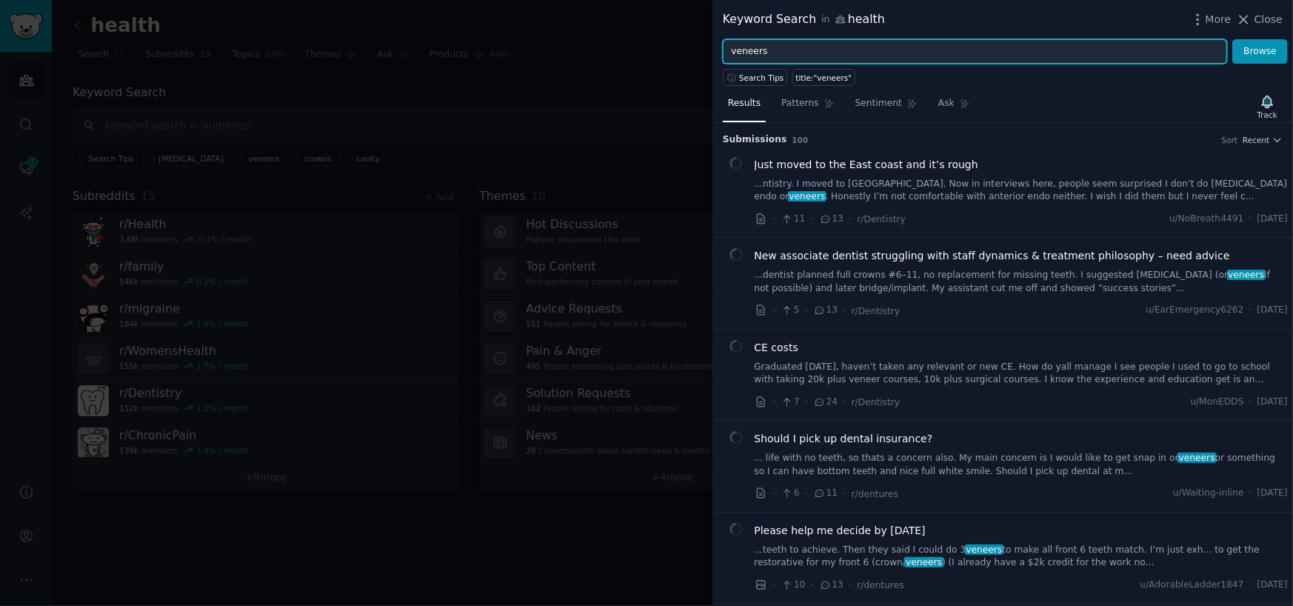
drag, startPoint x: 820, startPoint y: 42, endPoint x: 641, endPoint y: 64, distance: 180.4
click at [641, 64] on div "Keyword Search in health More Close veneers Browse Search Tips title:"veneers" …" at bounding box center [646, 303] width 1293 height 606
type input "[MEDICAL_DATA]"
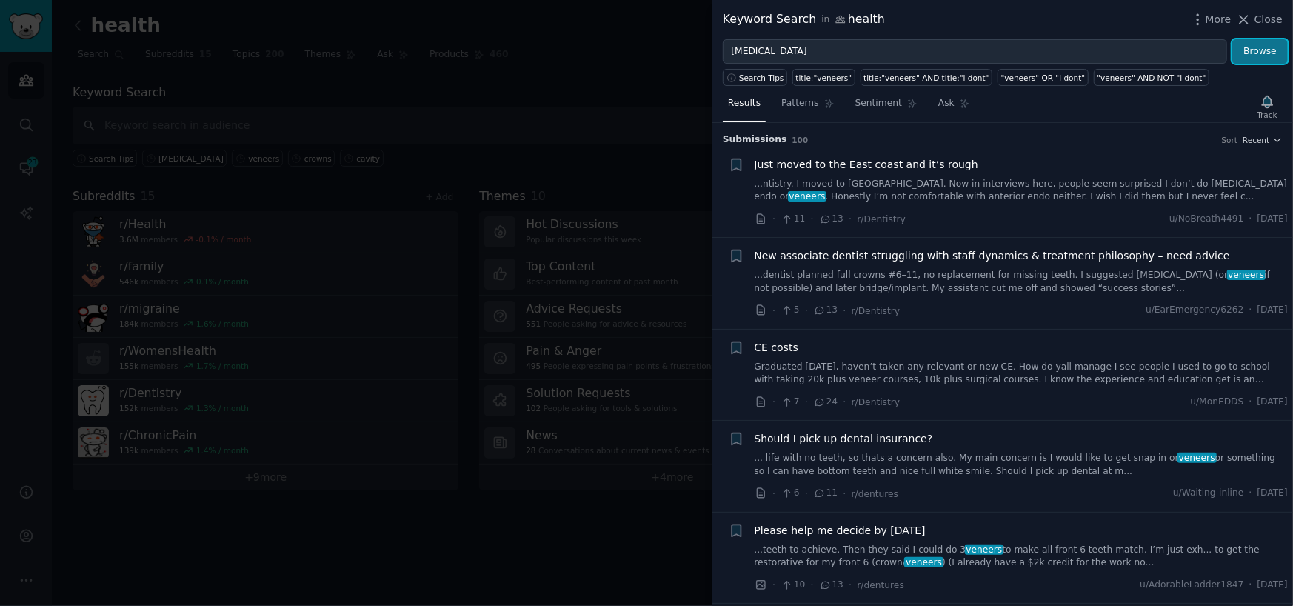
click at [1259, 53] on button "Browse" at bounding box center [1260, 51] width 56 height 25
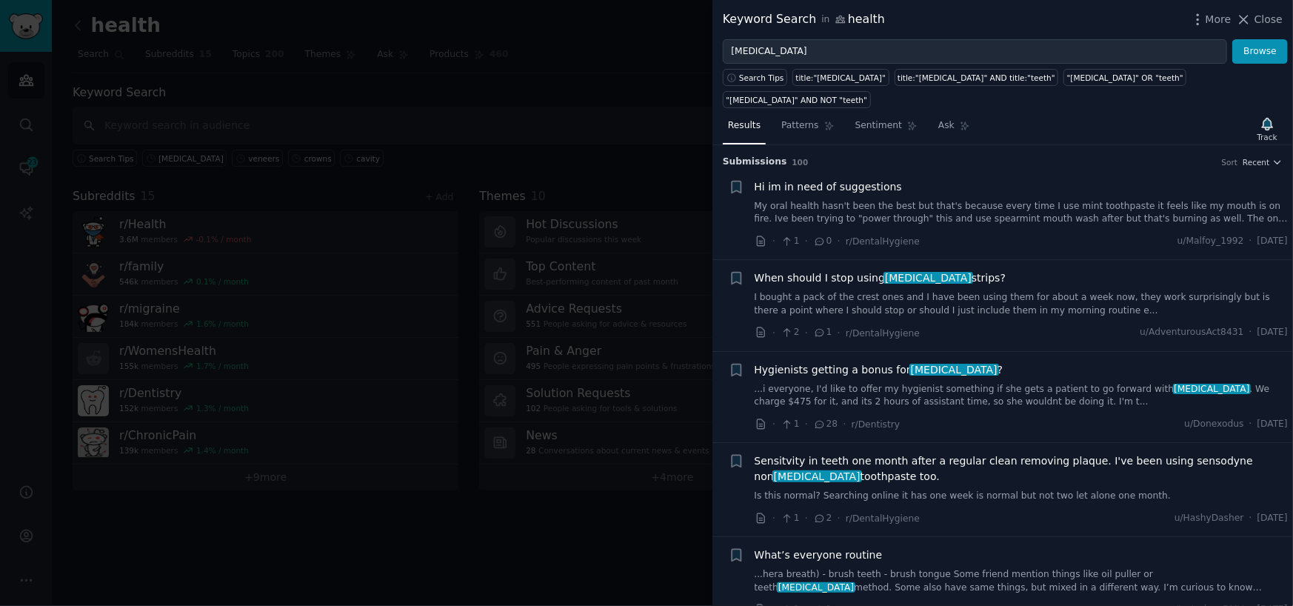
click at [668, 89] on div at bounding box center [646, 303] width 1293 height 606
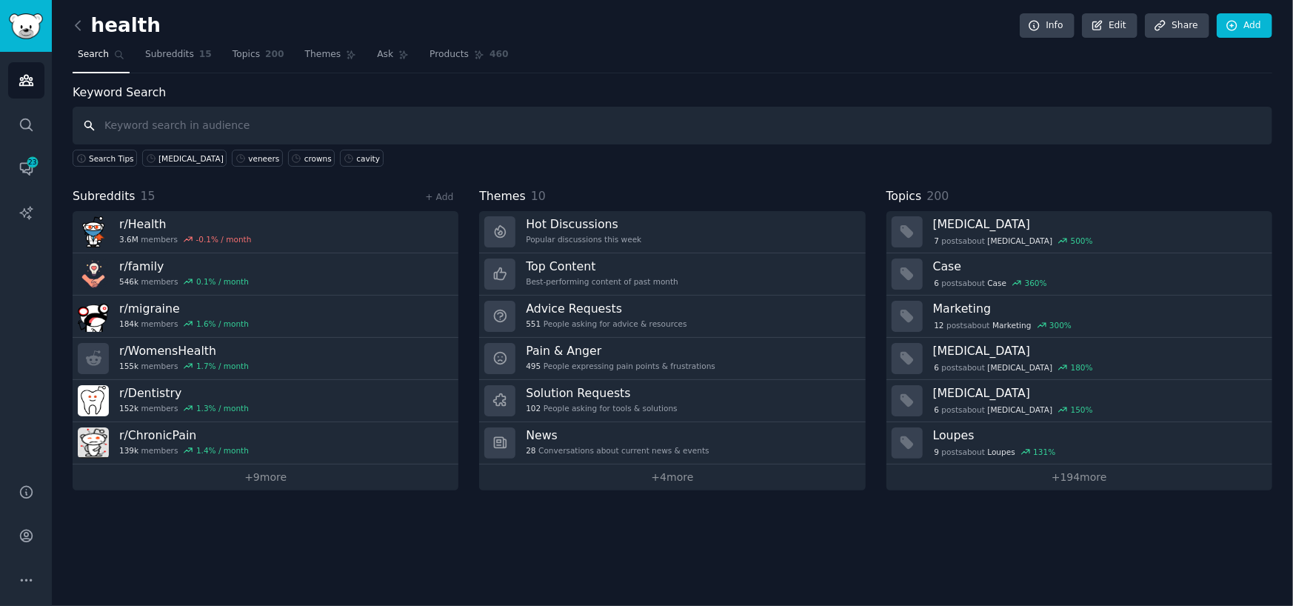
click at [295, 131] on input "text" at bounding box center [672, 126] width 1199 height 38
type input "[MEDICAL_DATA]"
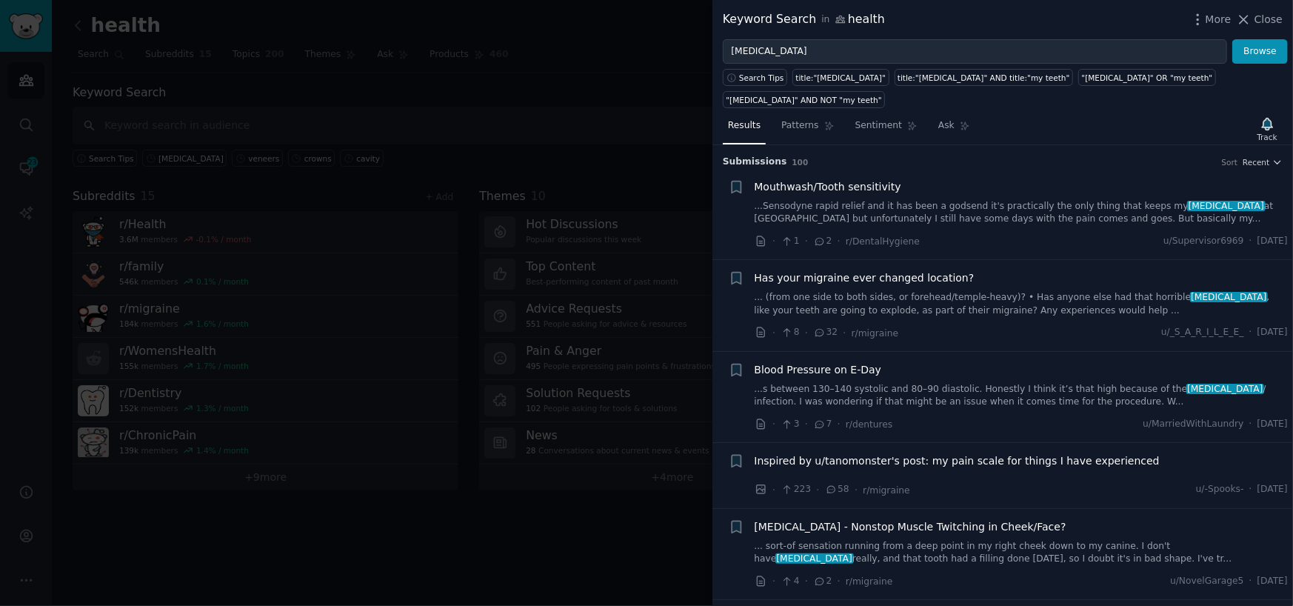
click at [823, 200] on link "...Sensodyne rapid relief and it has been a godsend it's practically the only t…" at bounding box center [1021, 213] width 534 height 26
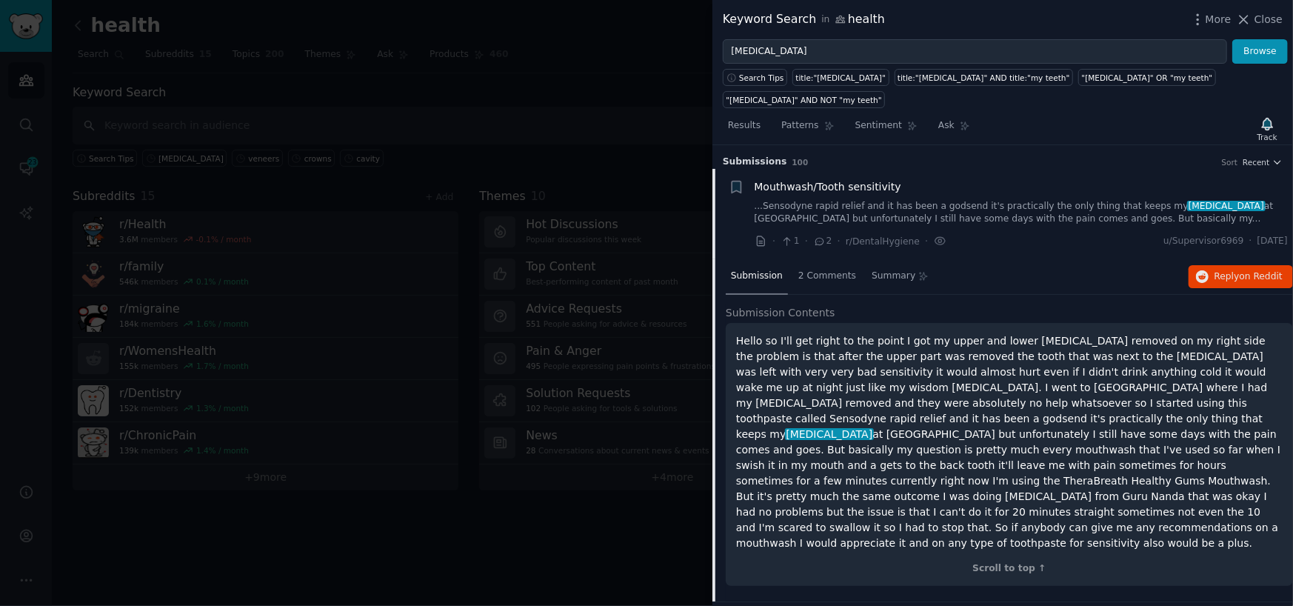
scroll to position [23, 0]
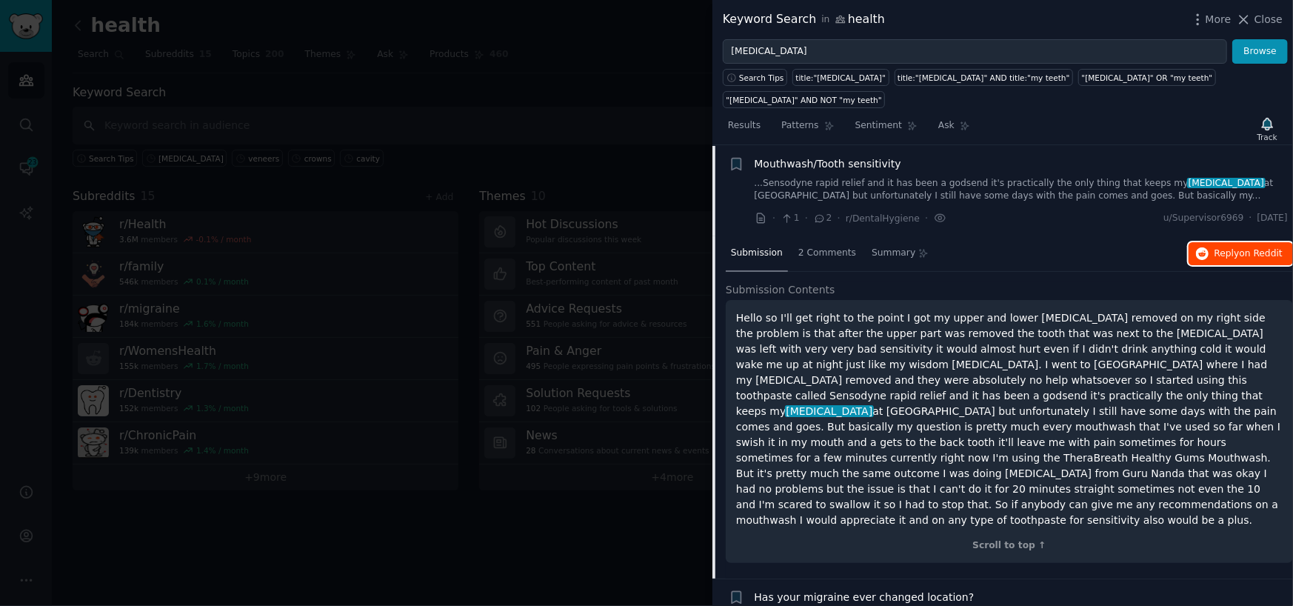
click at [1267, 248] on span "on Reddit" at bounding box center [1260, 253] width 43 height 10
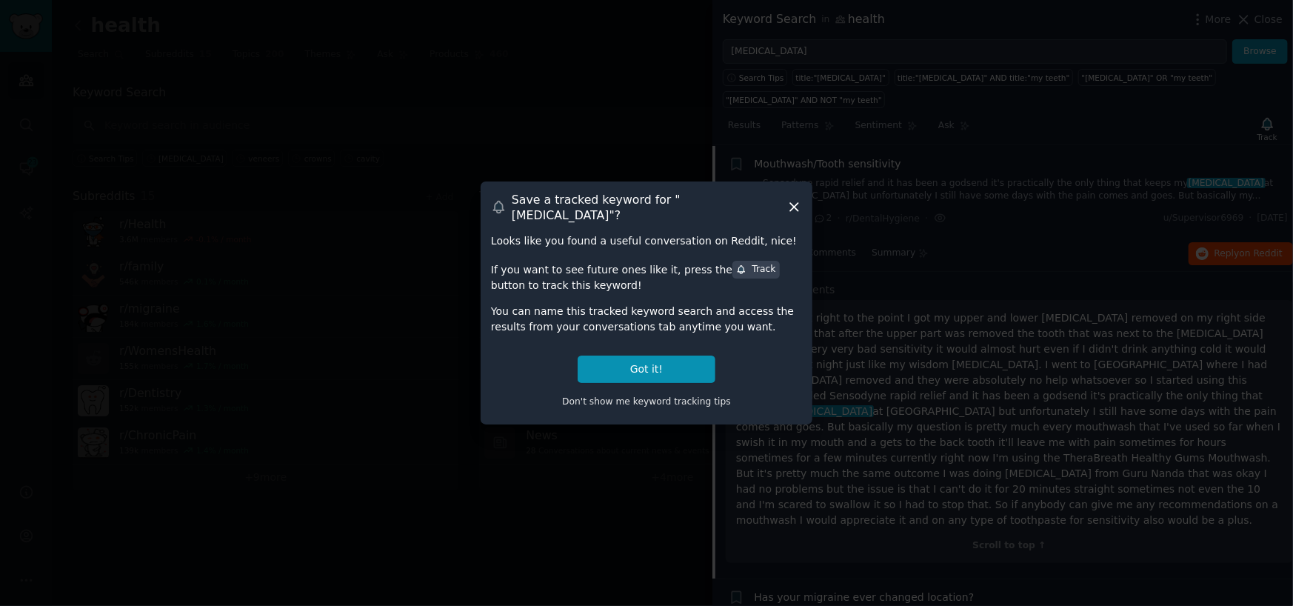
click at [790, 206] on icon at bounding box center [794, 207] width 16 height 16
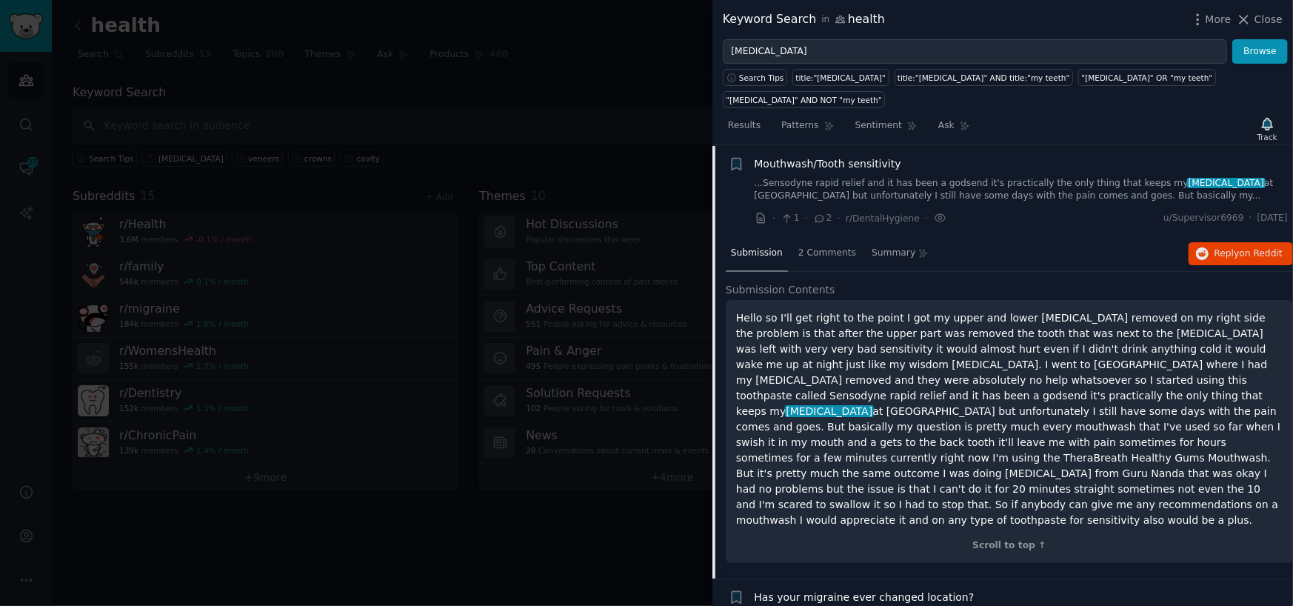
click at [608, 51] on div at bounding box center [646, 303] width 1293 height 606
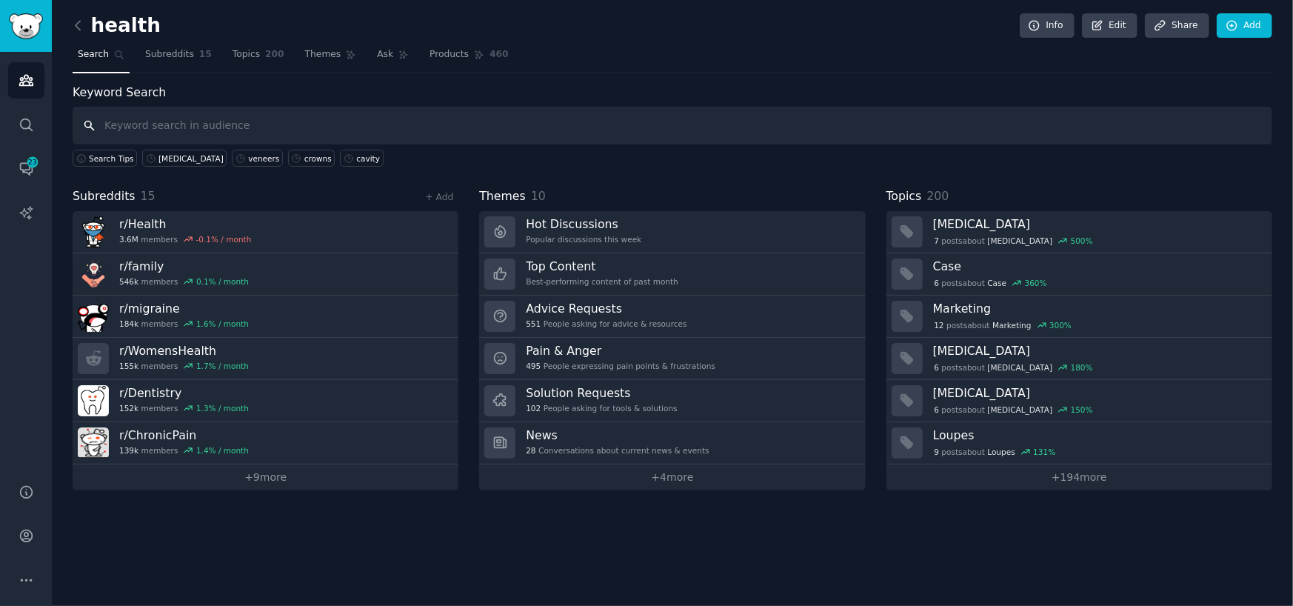
click at [202, 125] on input "text" at bounding box center [672, 126] width 1199 height 38
type input "pain"
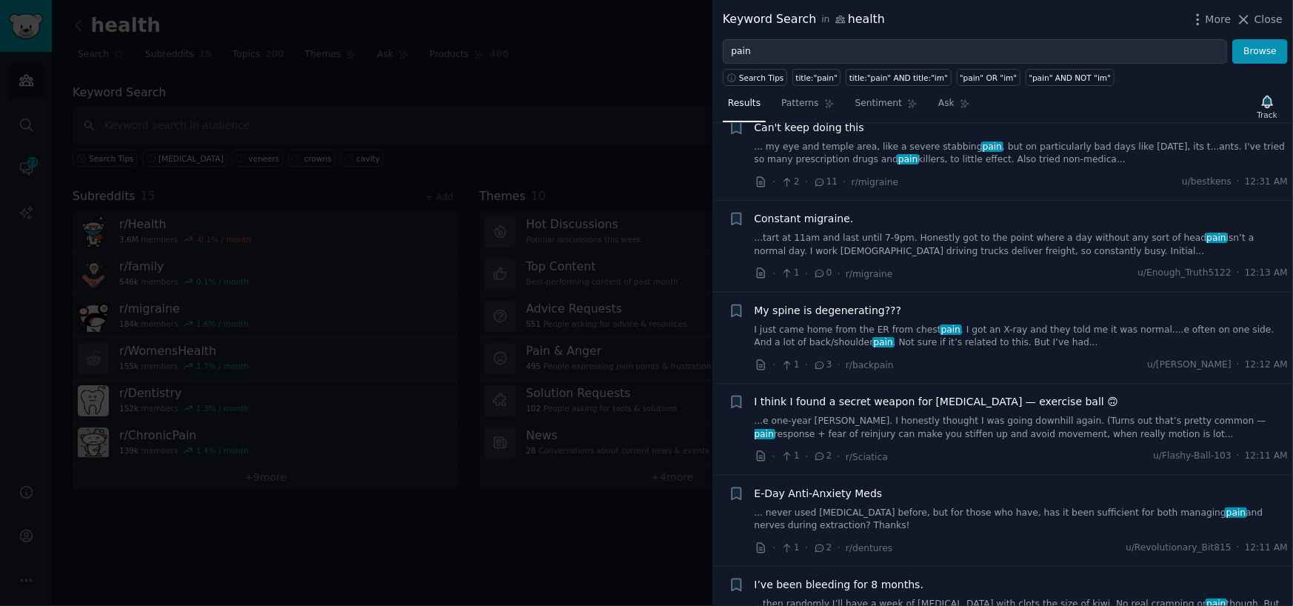
scroll to position [222, 0]
click at [1028, 340] on link "I just came home from the ER from [MEDICAL_DATA] . I got an X-ray and they told…" at bounding box center [1021, 334] width 534 height 26
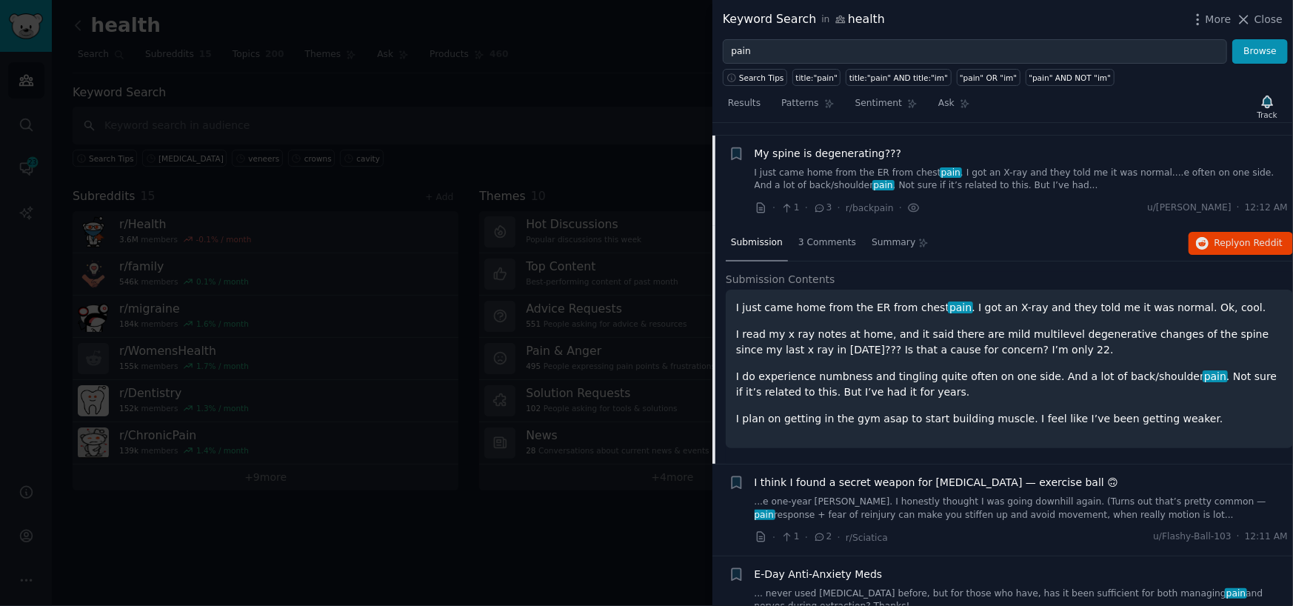
scroll to position [389, 0]
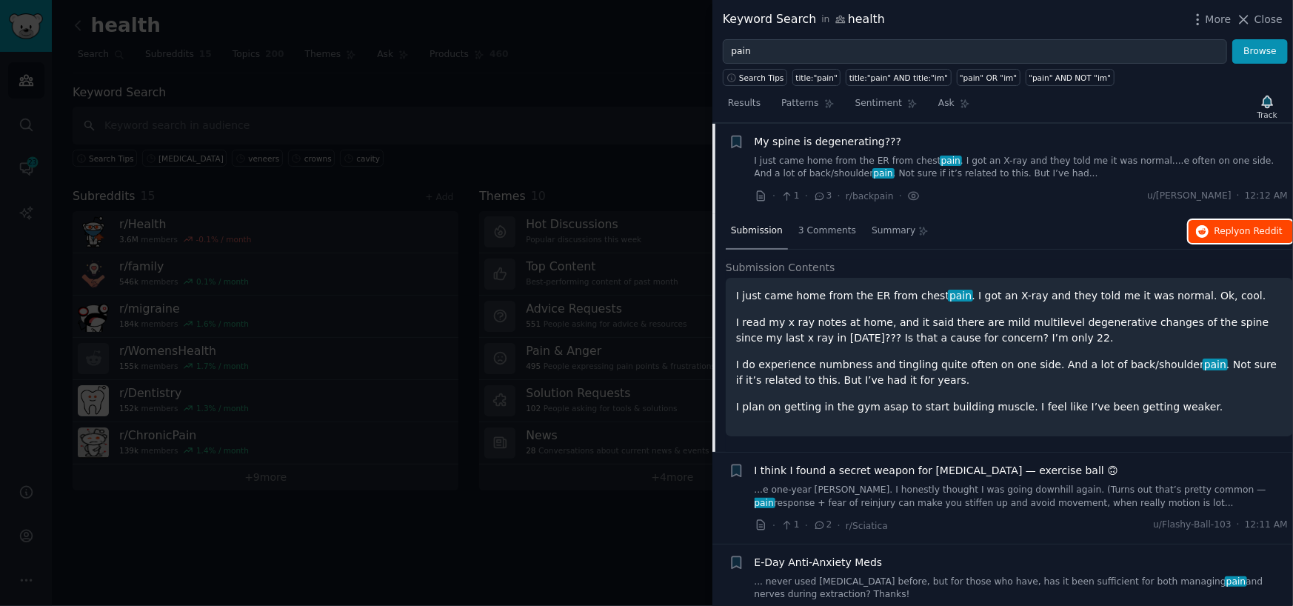
click at [1211, 230] on button "Reply on Reddit" at bounding box center [1240, 232] width 104 height 24
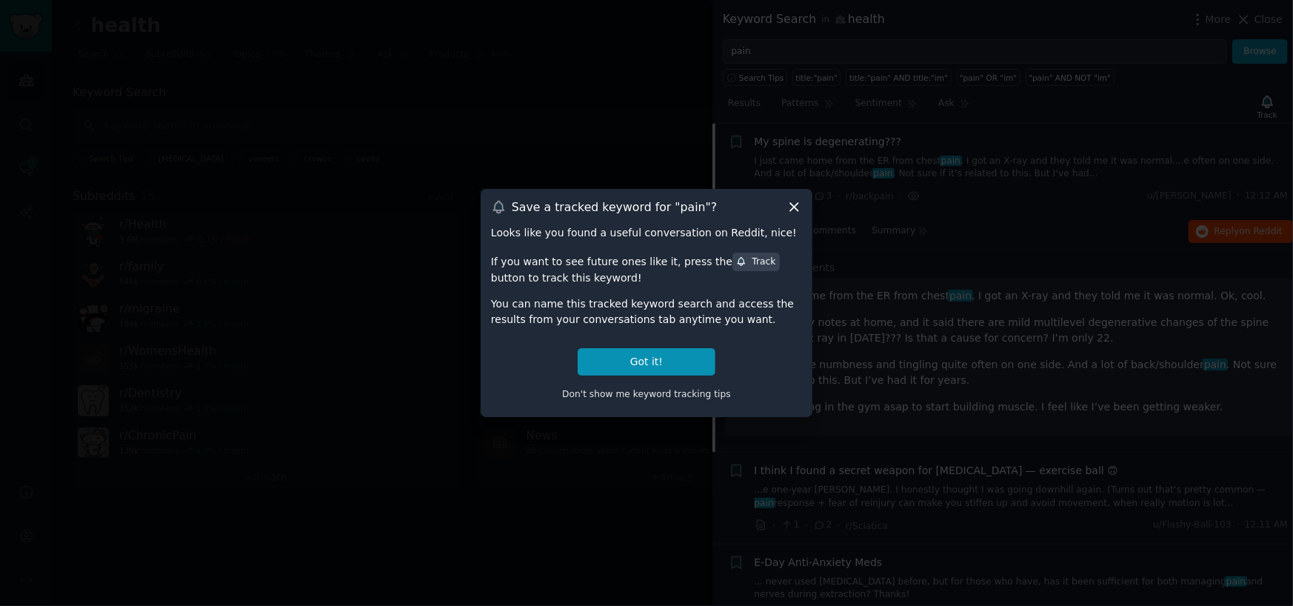
click at [796, 208] on icon at bounding box center [794, 207] width 16 height 16
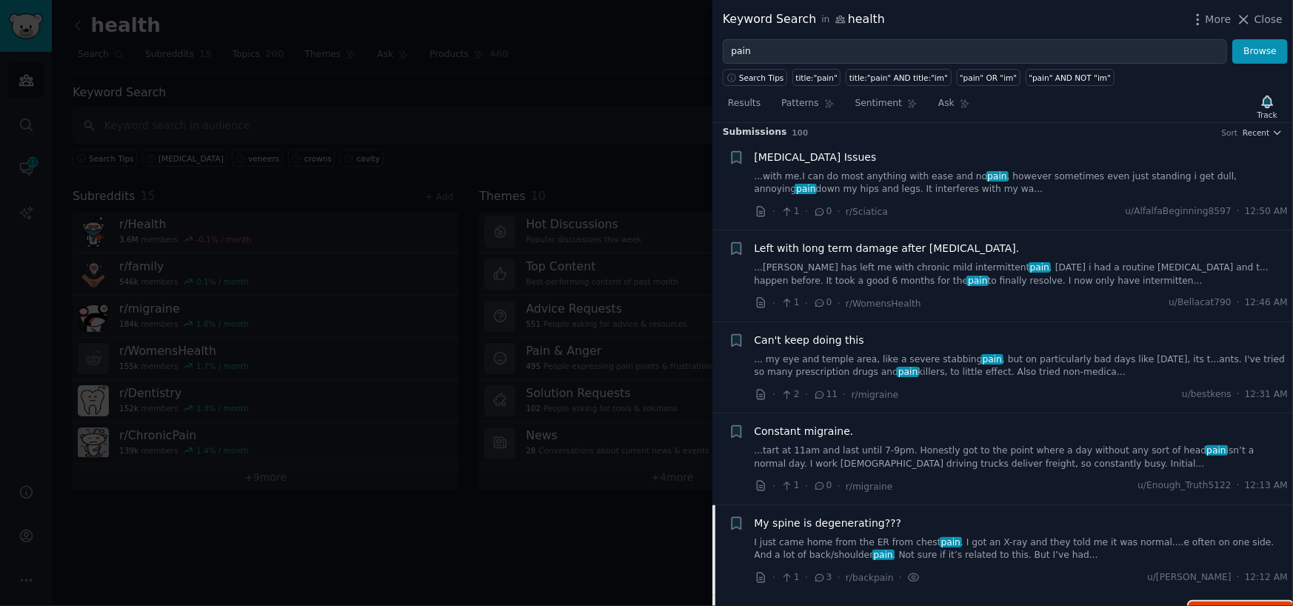
scroll to position [0, 0]
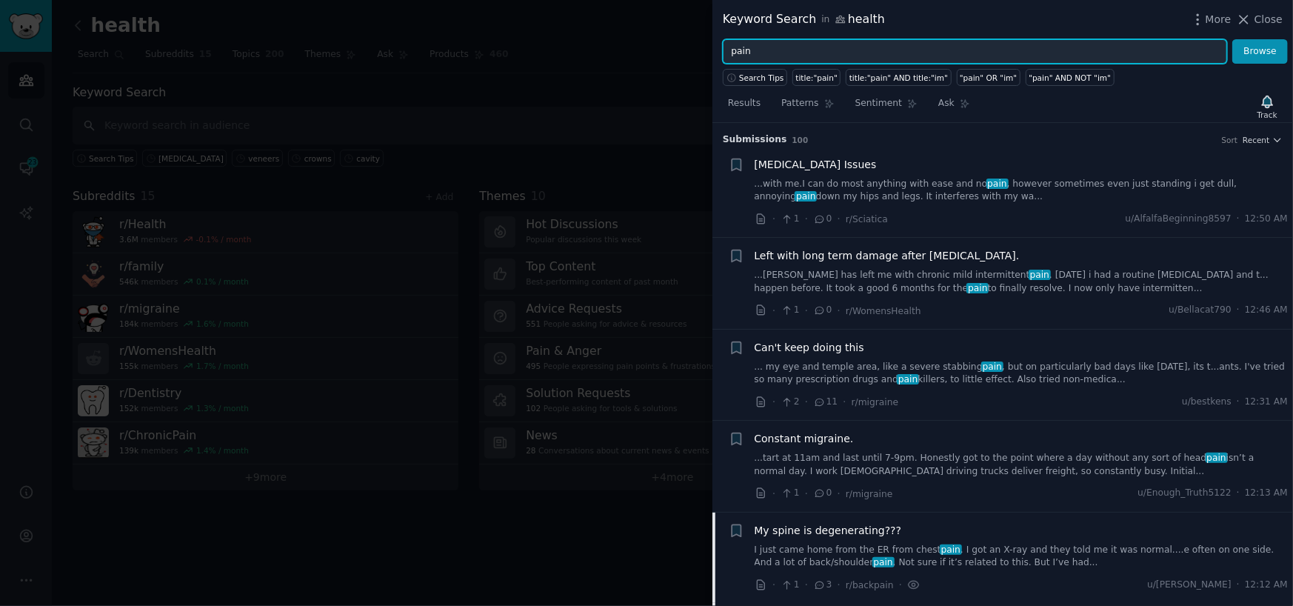
click at [790, 50] on input "pain" at bounding box center [975, 51] width 504 height 25
click at [1232, 39] on button "Browse" at bounding box center [1260, 51] width 56 height 25
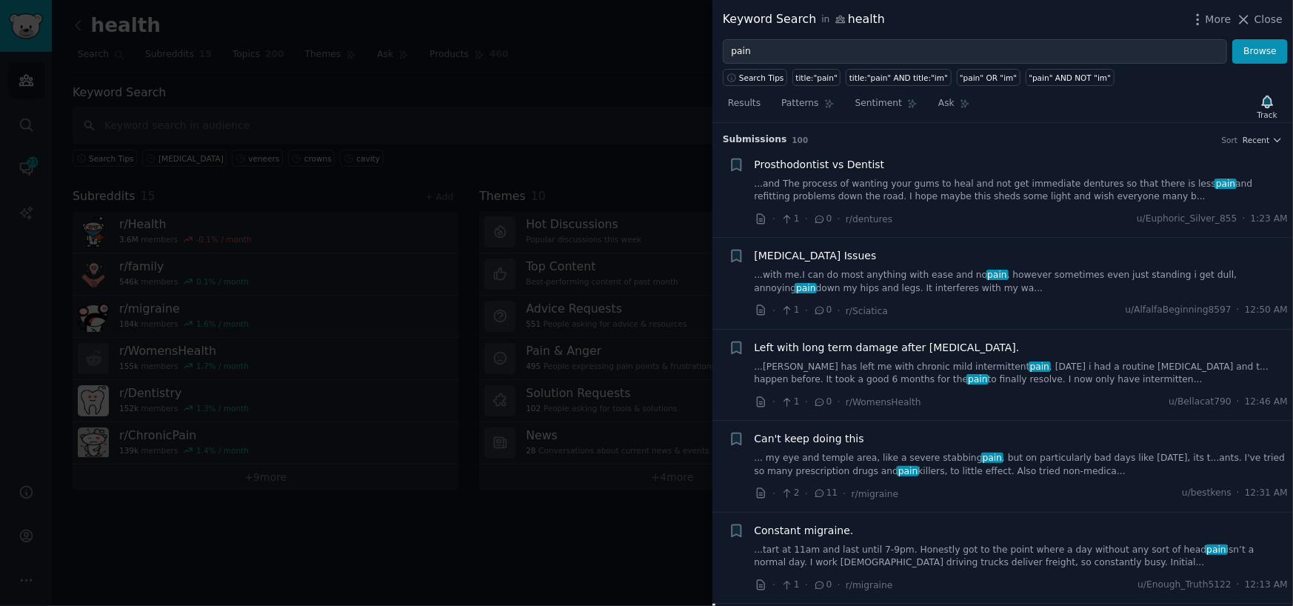
click at [953, 284] on link "...with me.I can do most anything with ease and no pain , however sometimes eve…" at bounding box center [1021, 282] width 534 height 26
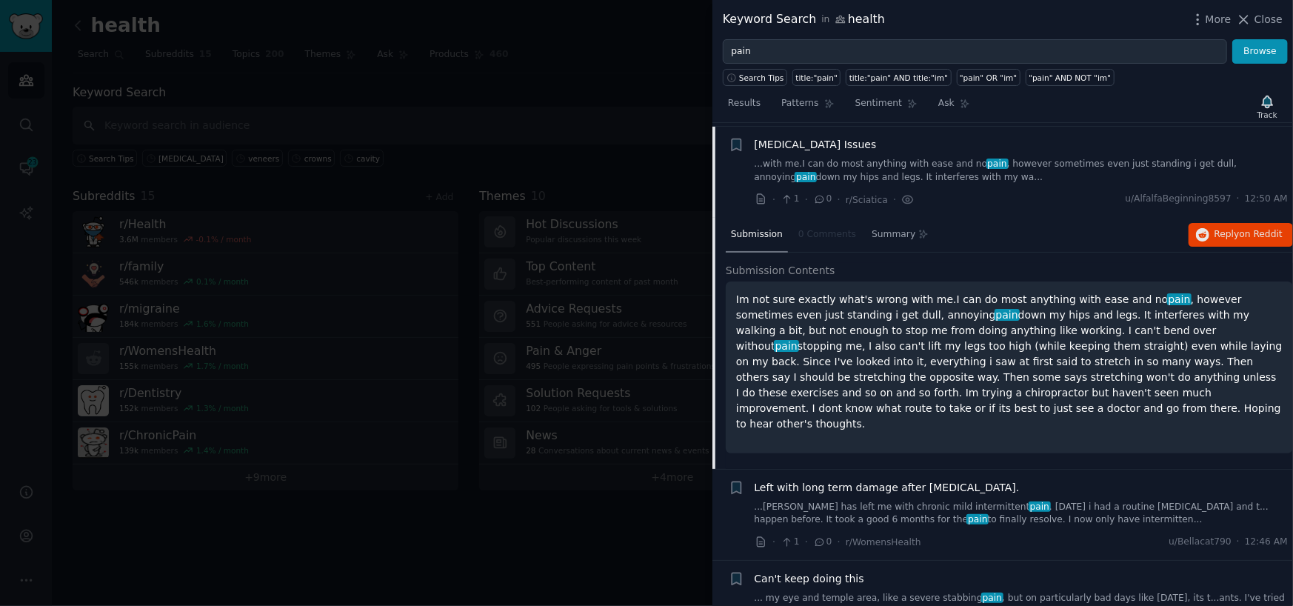
scroll to position [114, 0]
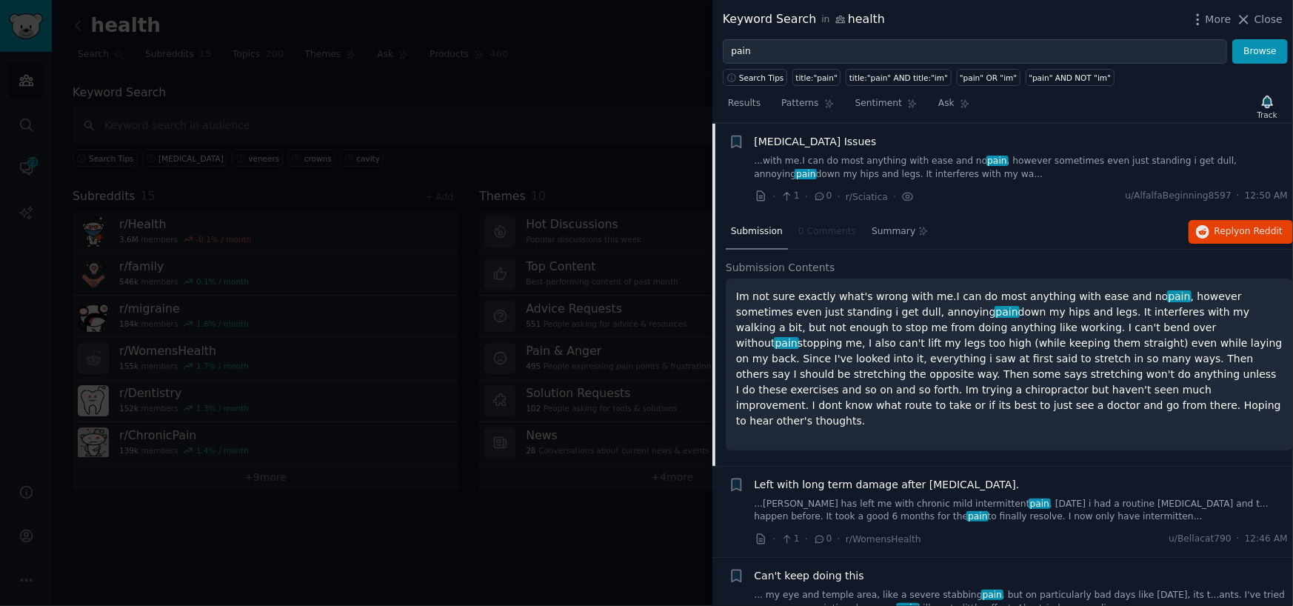
drag, startPoint x: 734, startPoint y: 293, endPoint x: 908, endPoint y: 419, distance: 215.3
click at [908, 419] on div "Im not sure exactly what's wrong with me.I can do most anything with ease and n…" at bounding box center [1009, 364] width 567 height 172
copy p "Im not sure exactly what's wrong with me.I can do most anything with ease and n…"
click at [1242, 233] on span "on Reddit" at bounding box center [1260, 231] width 43 height 10
